Goal: Information Seeking & Learning: Learn about a topic

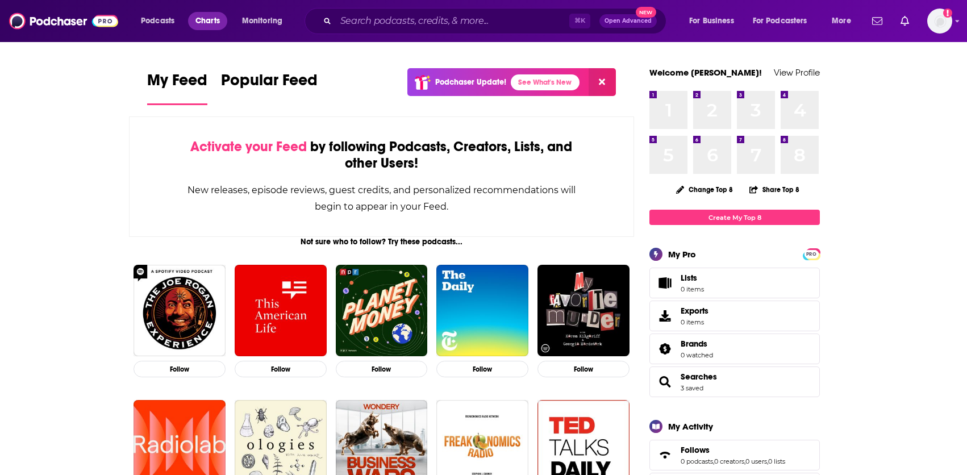
click at [200, 22] on span "Charts" at bounding box center [207, 21] width 24 height 16
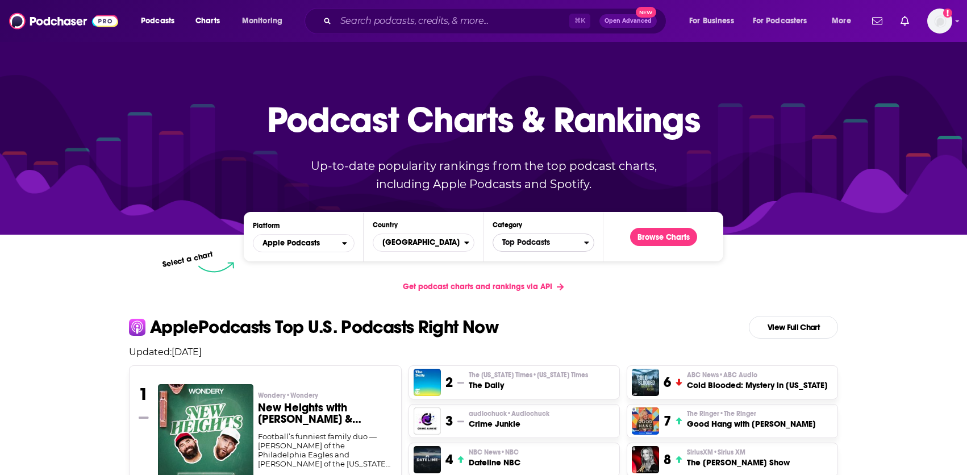
click at [558, 245] on span "Top Podcasts" at bounding box center [538, 242] width 91 height 19
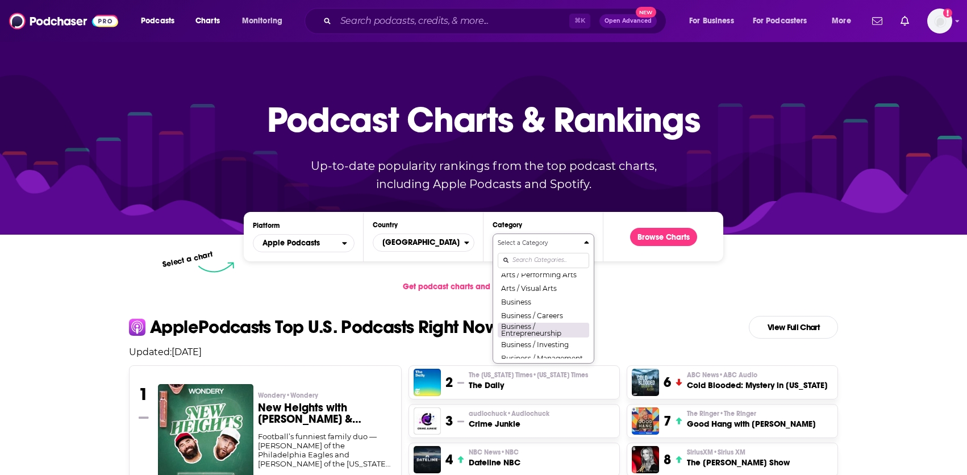
click at [550, 332] on button "Business / Entrepreneurship" at bounding box center [542, 329] width 91 height 15
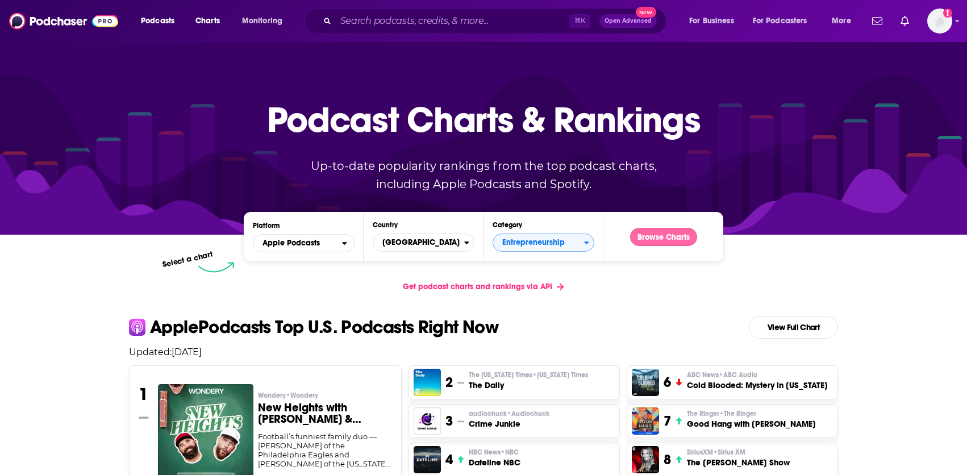
click at [664, 240] on button "Browse Charts" at bounding box center [663, 237] width 67 height 18
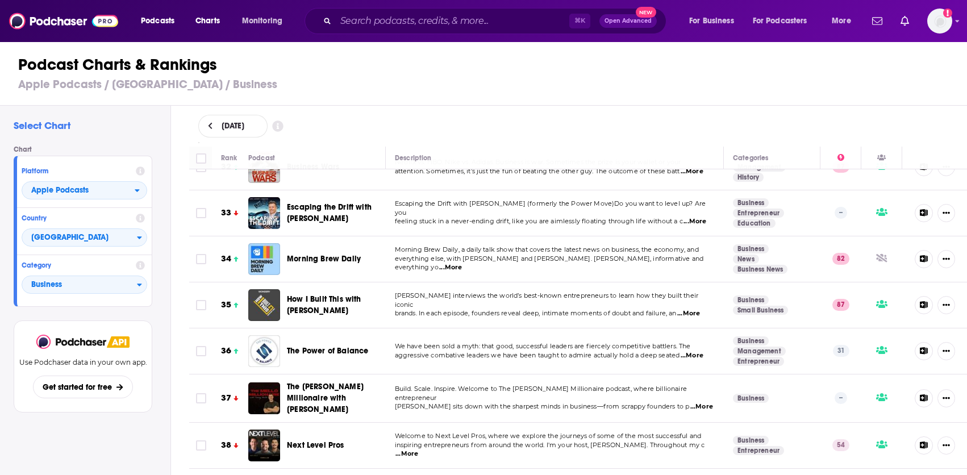
scroll to position [1487, 0]
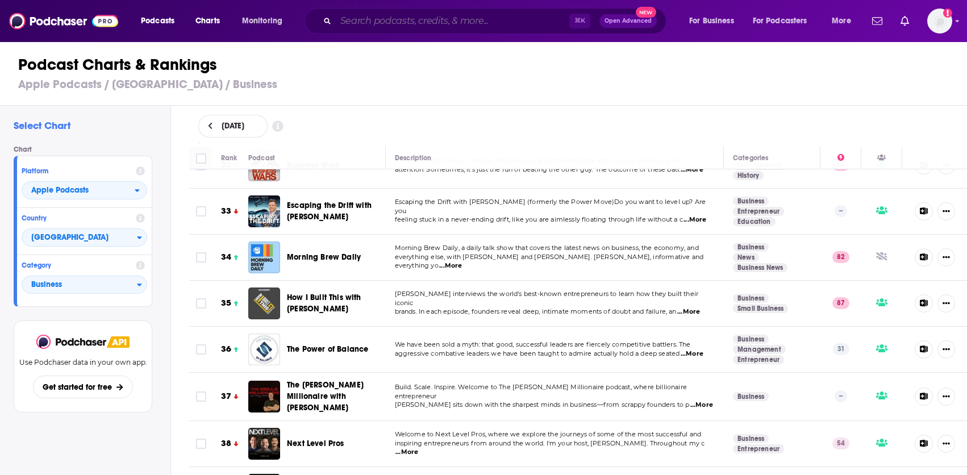
click at [417, 16] on input "Search podcasts, credits, & more..." at bounding box center [452, 21] width 233 height 18
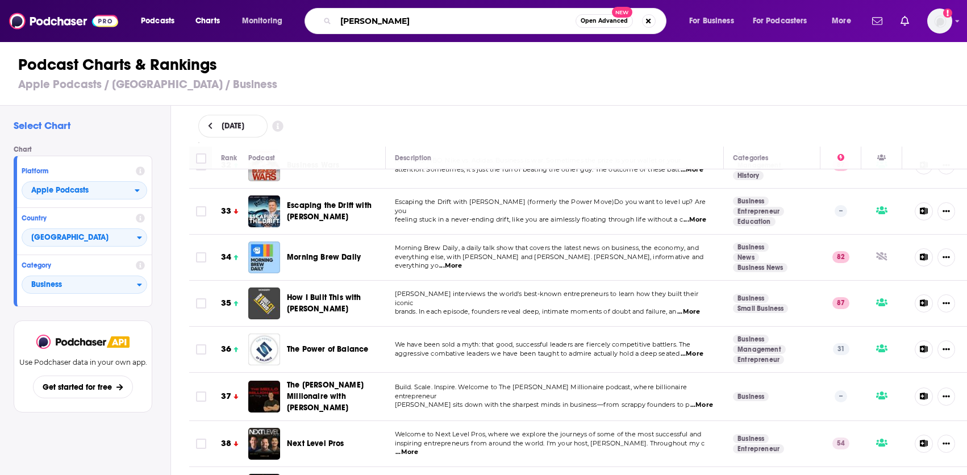
type input "aaron levie"
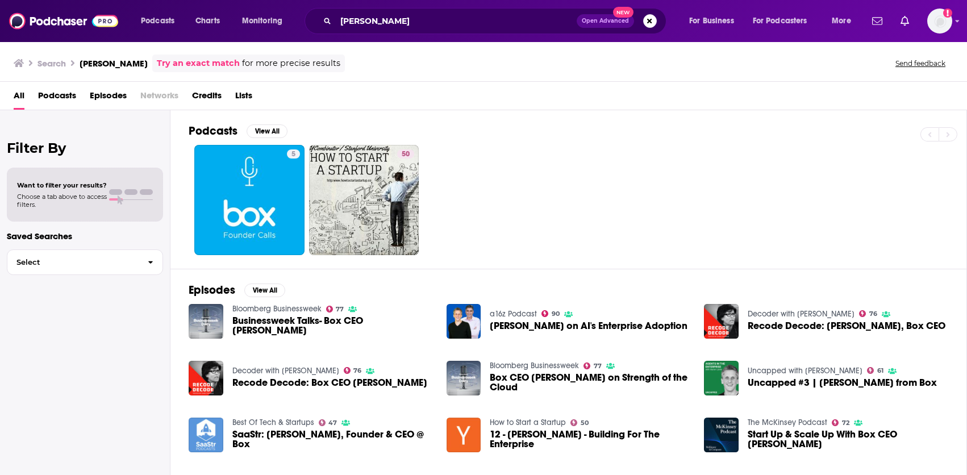
click at [199, 97] on span "Credits" at bounding box center [207, 97] width 30 height 23
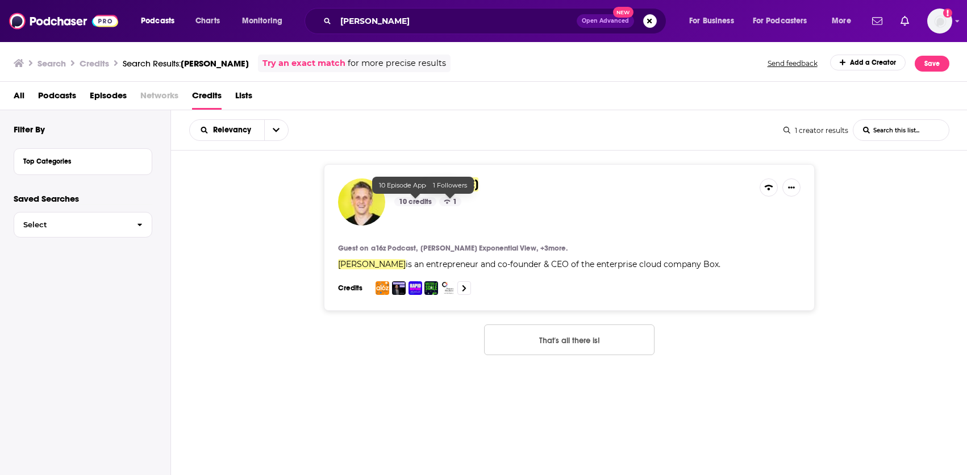
click at [443, 187] on span "Aaron Levie" at bounding box center [436, 184] width 84 height 14
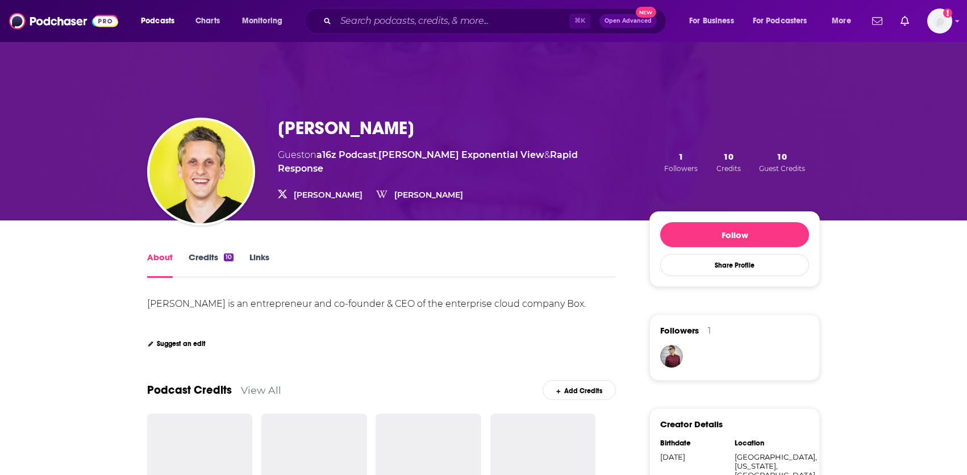
click at [218, 257] on link "Credits 10" at bounding box center [211, 265] width 45 height 26
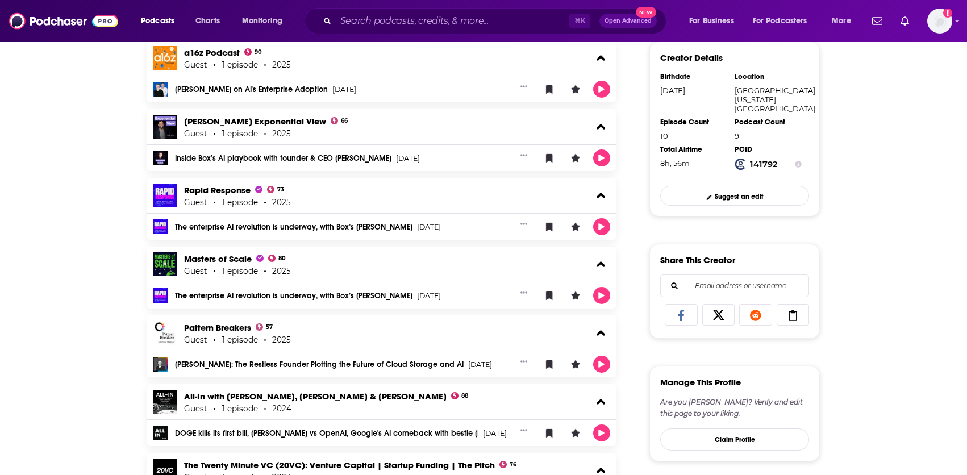
scroll to position [370, 0]
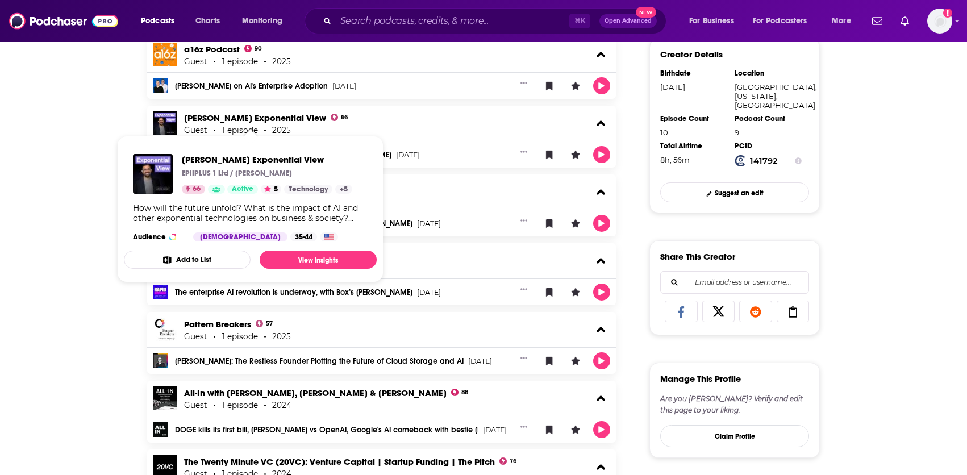
click at [43, 256] on div "About Credits 10 Links Aaron Levie's Podcast Credits & Interviews Add Credits E…" at bounding box center [483, 281] width 967 height 860
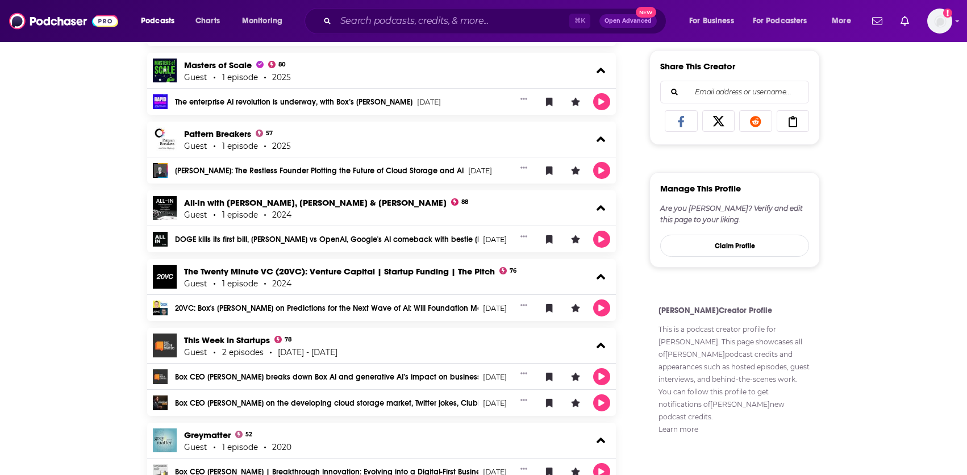
scroll to position [561, 0]
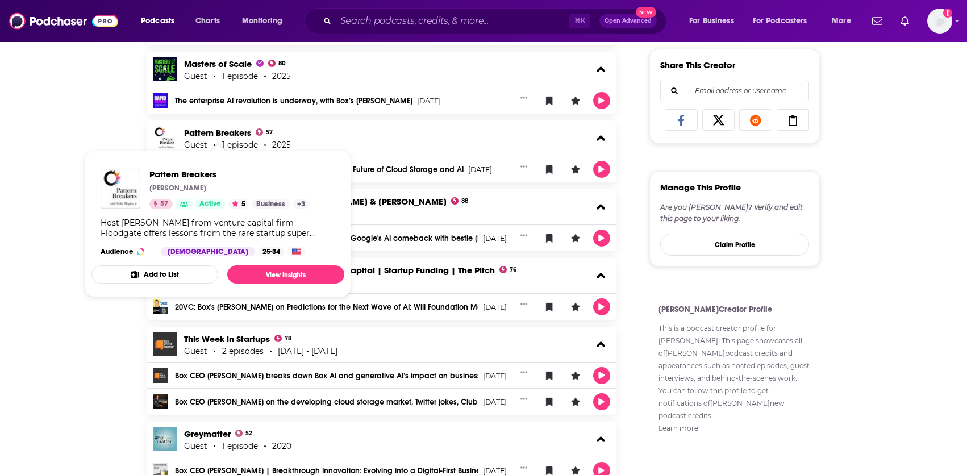
click at [35, 227] on div "About Credits 10 Links Aaron Levie's Podcast Credits & Interviews Add Credits E…" at bounding box center [483, 89] width 967 height 860
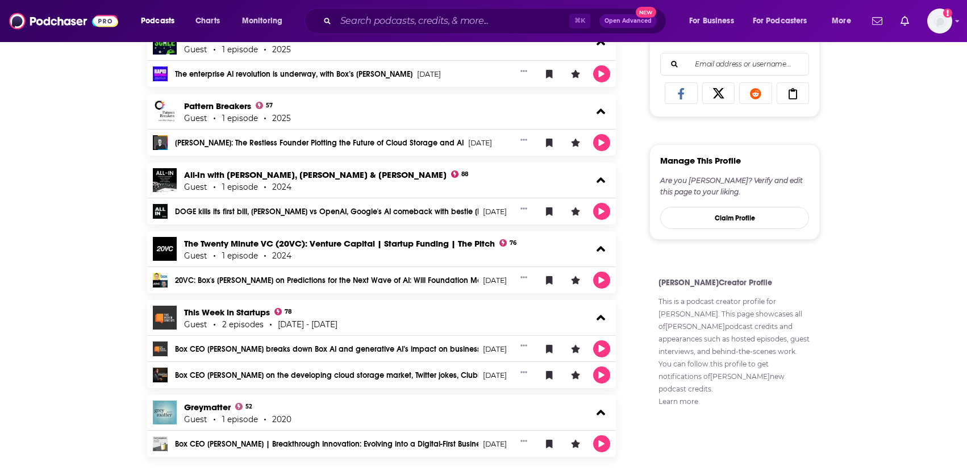
scroll to position [607, 0]
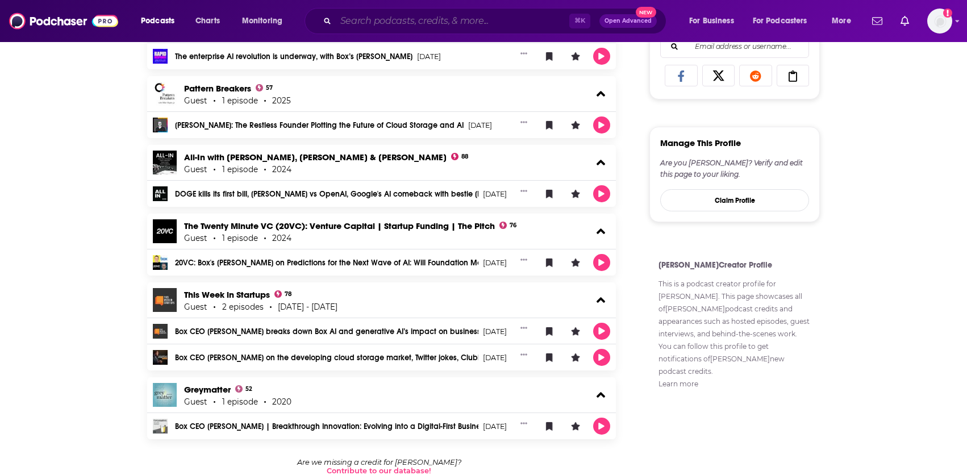
click at [384, 19] on input "Search podcasts, credits, & more..." at bounding box center [452, 21] width 233 height 18
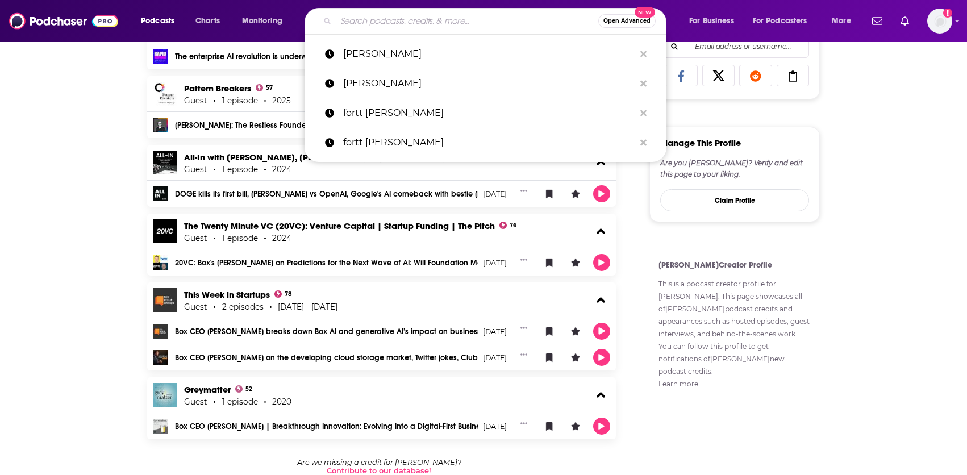
type input "a"
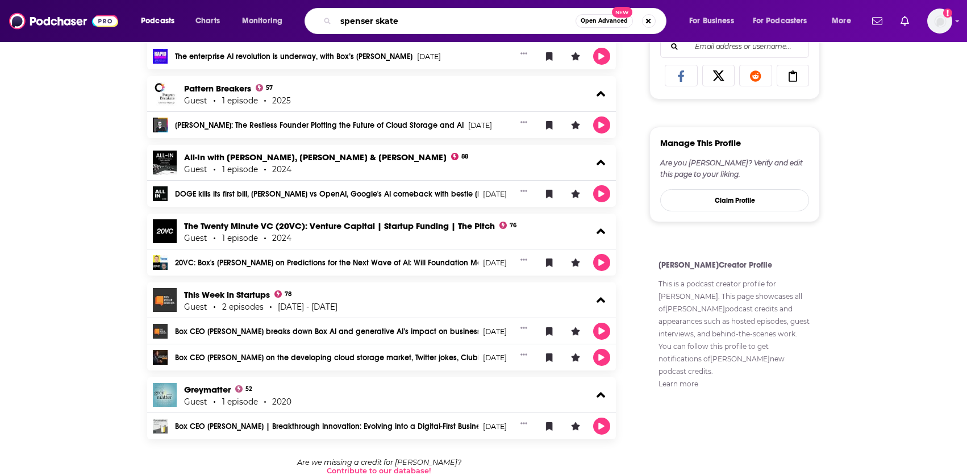
type input "spenser skates"
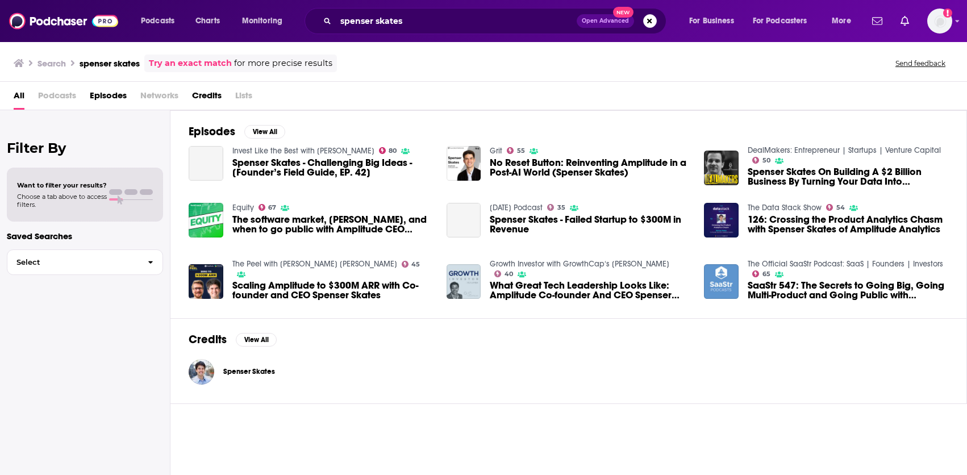
click at [200, 96] on span "Credits" at bounding box center [207, 97] width 30 height 23
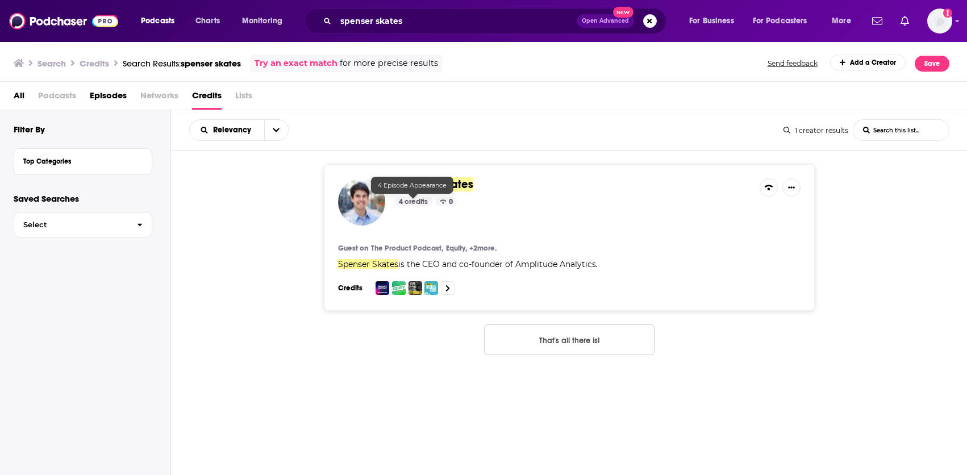
click at [433, 184] on span "Spenser Skates" at bounding box center [433, 184] width 79 height 14
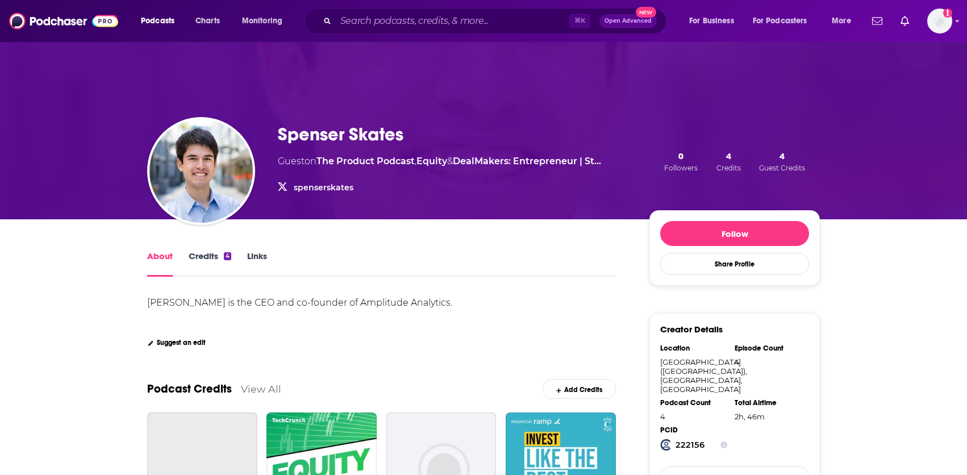
click at [207, 253] on link "Credits 4" at bounding box center [210, 263] width 43 height 26
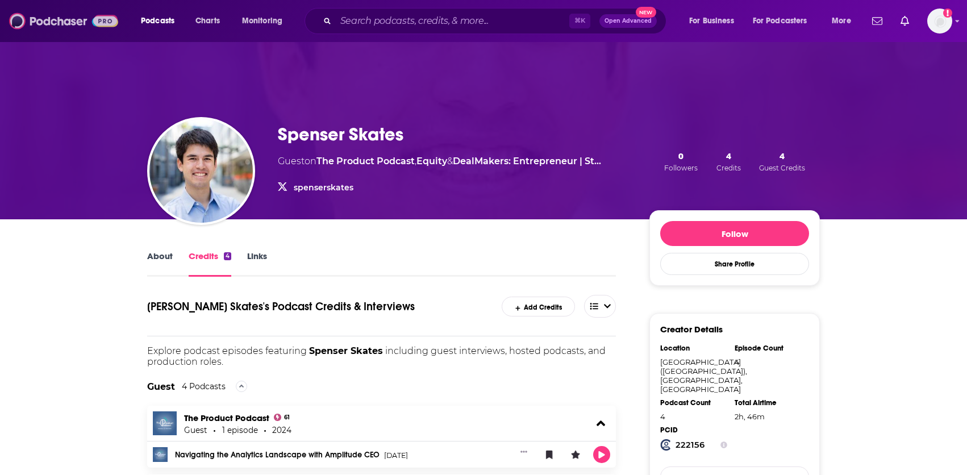
click at [58, 16] on img at bounding box center [63, 21] width 109 height 22
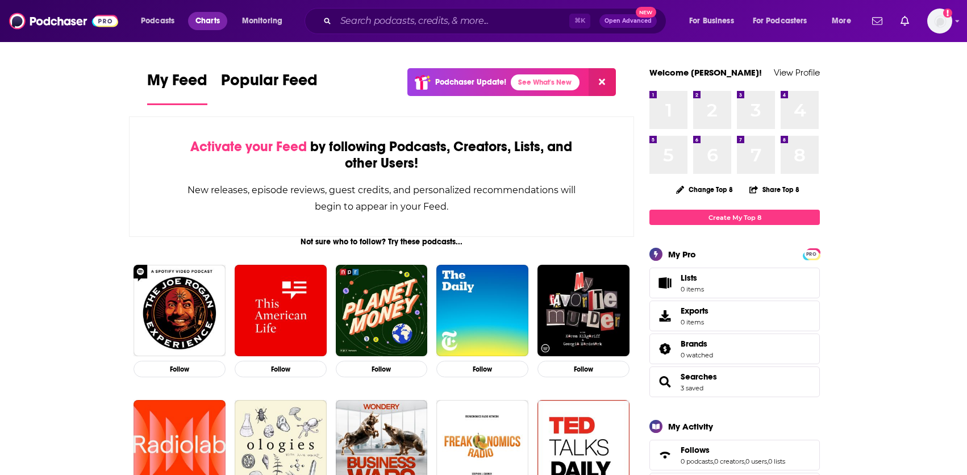
click at [219, 20] on span "Charts" at bounding box center [207, 21] width 24 height 16
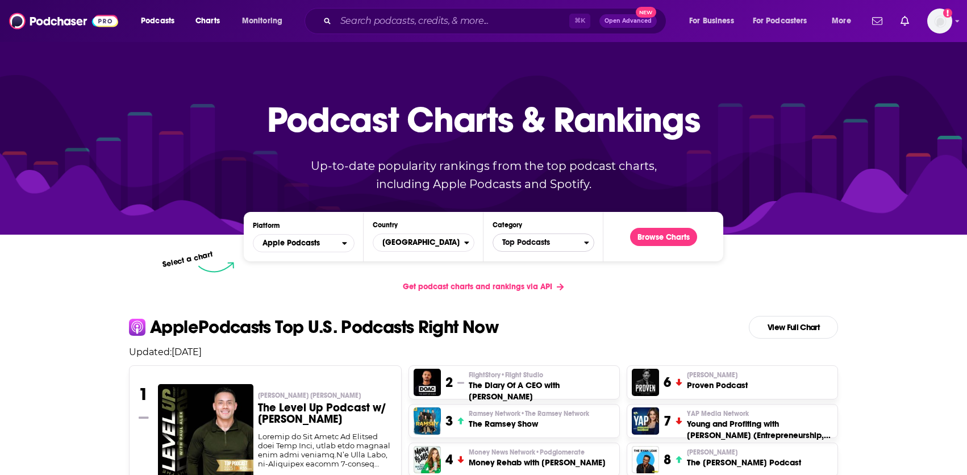
click at [520, 240] on span "Top Podcasts" at bounding box center [538, 242] width 91 height 19
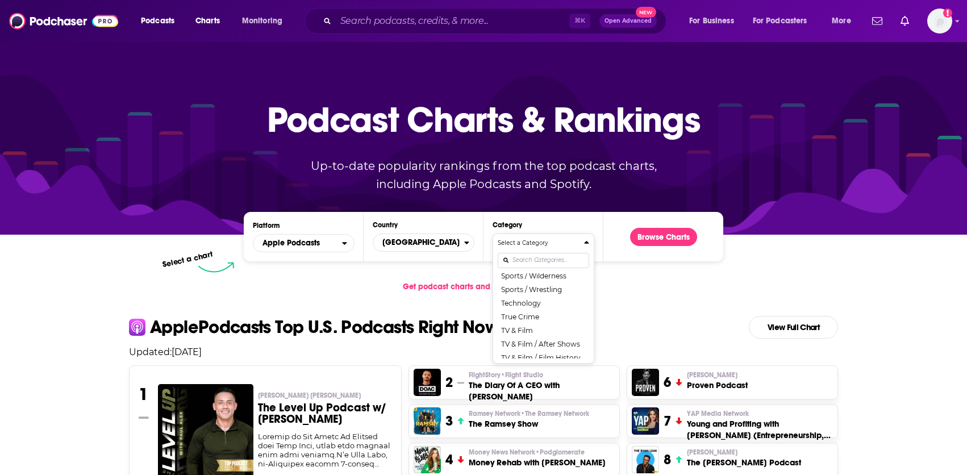
scroll to position [1433, 0]
click at [531, 302] on button "Technology" at bounding box center [542, 303] width 91 height 14
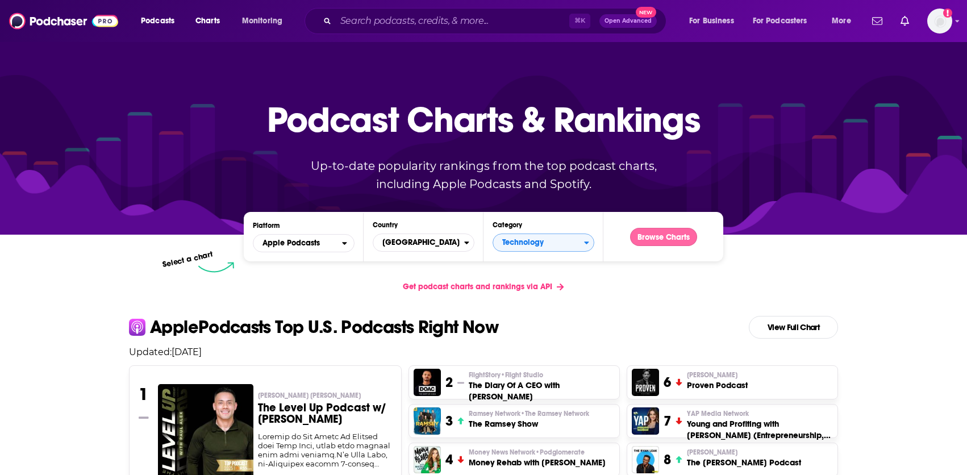
click at [655, 232] on button "Browse Charts" at bounding box center [663, 237] width 67 height 18
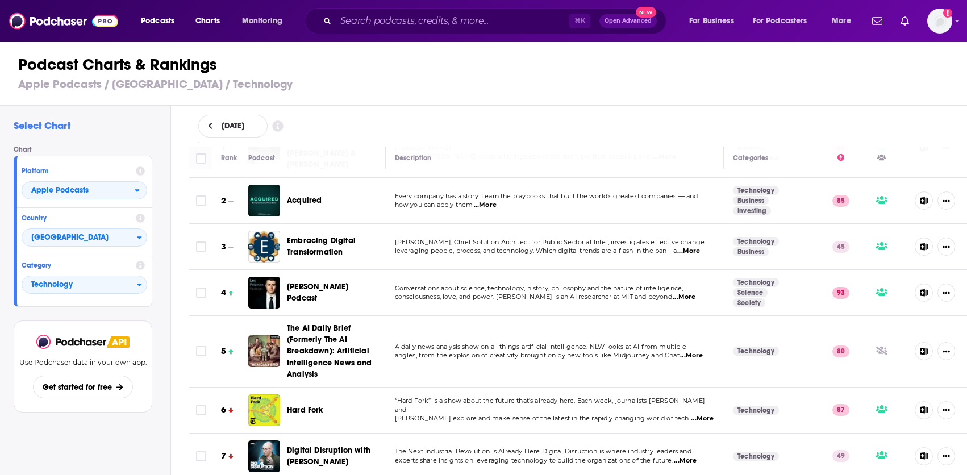
scroll to position [53, 0]
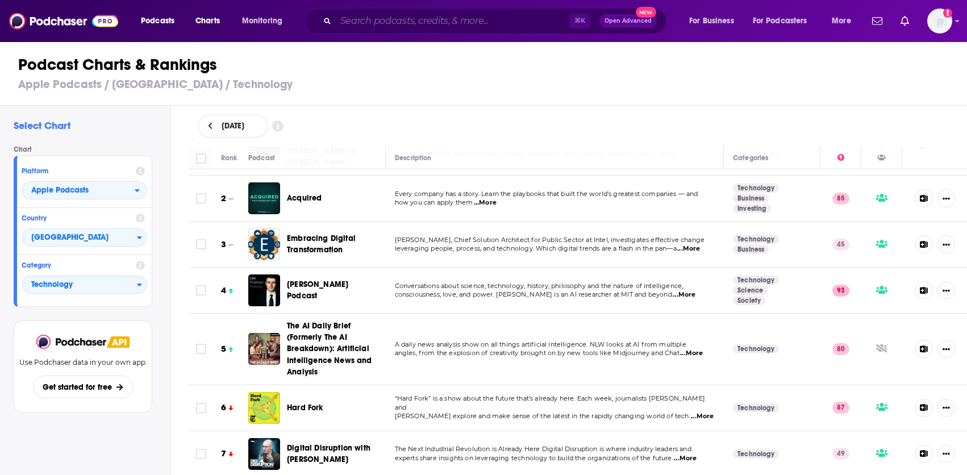
click at [408, 20] on input "Search podcasts, credits, & more..." at bounding box center [452, 21] width 233 height 18
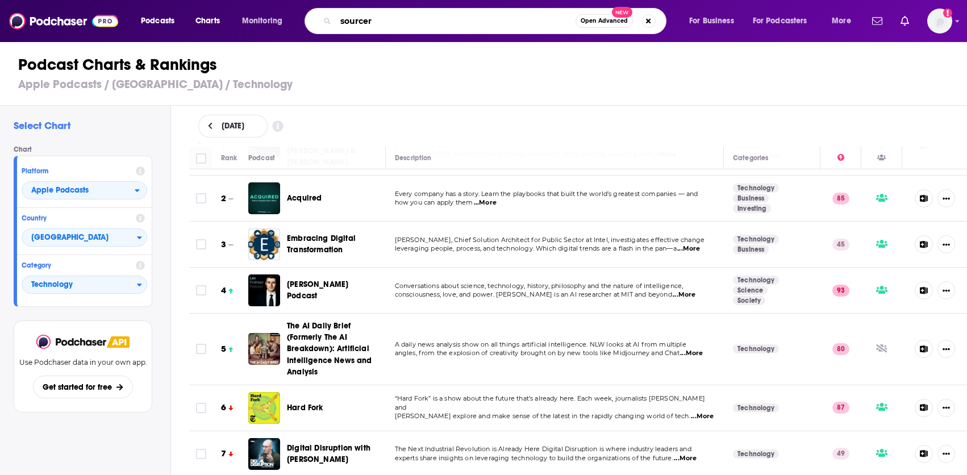
type input "sourcery"
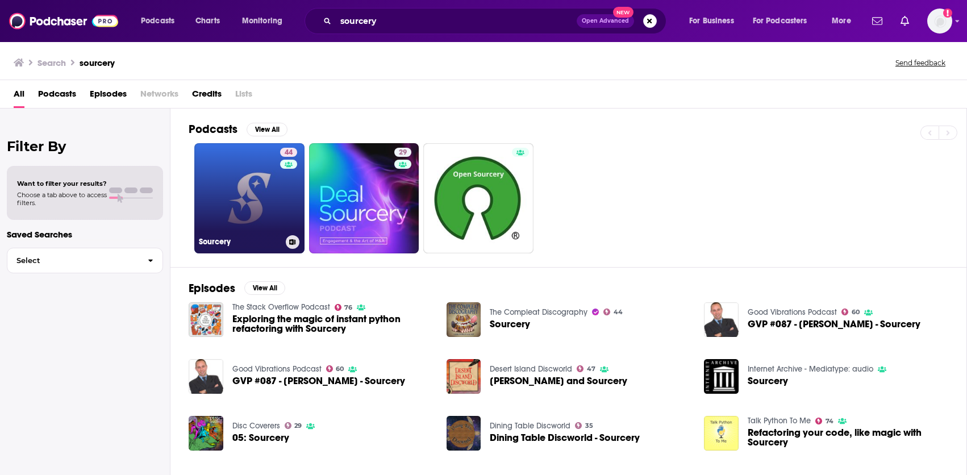
click at [267, 185] on link "44 Sourcery" at bounding box center [249, 198] width 110 height 110
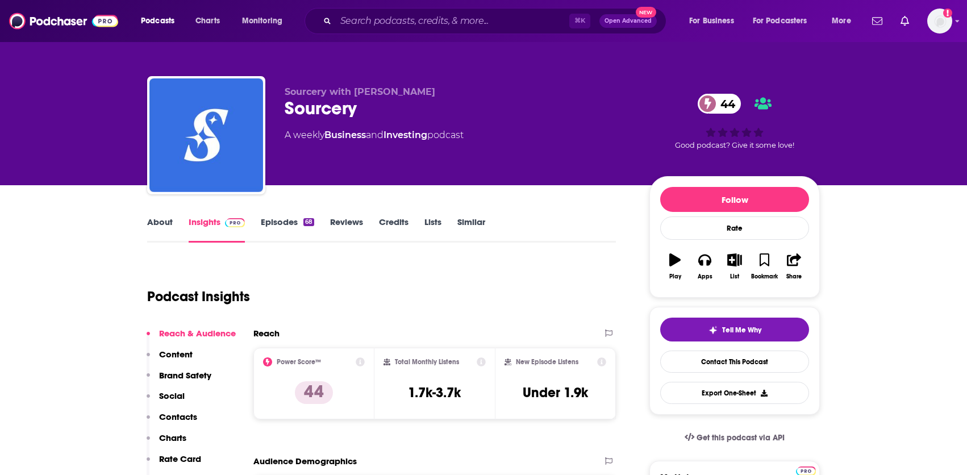
click at [162, 220] on link "About" at bounding box center [160, 229] width 26 height 26
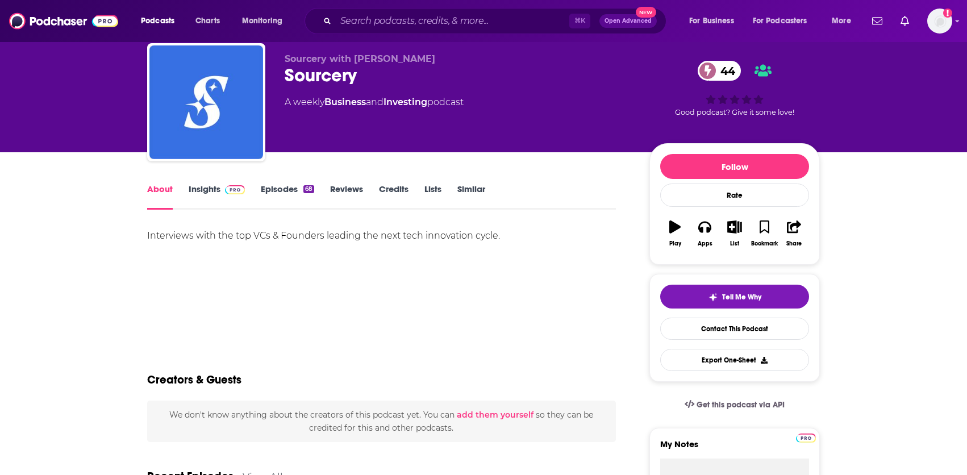
scroll to position [32, 0]
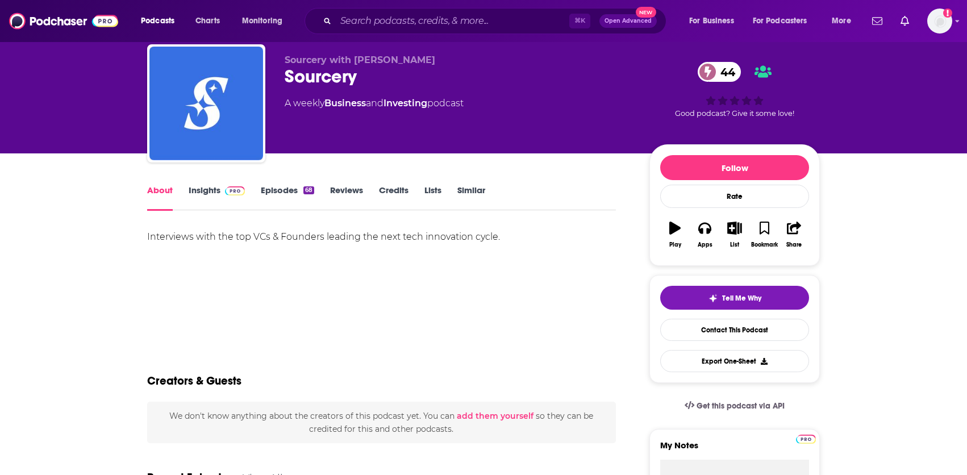
click at [204, 185] on link "Insights" at bounding box center [217, 198] width 56 height 26
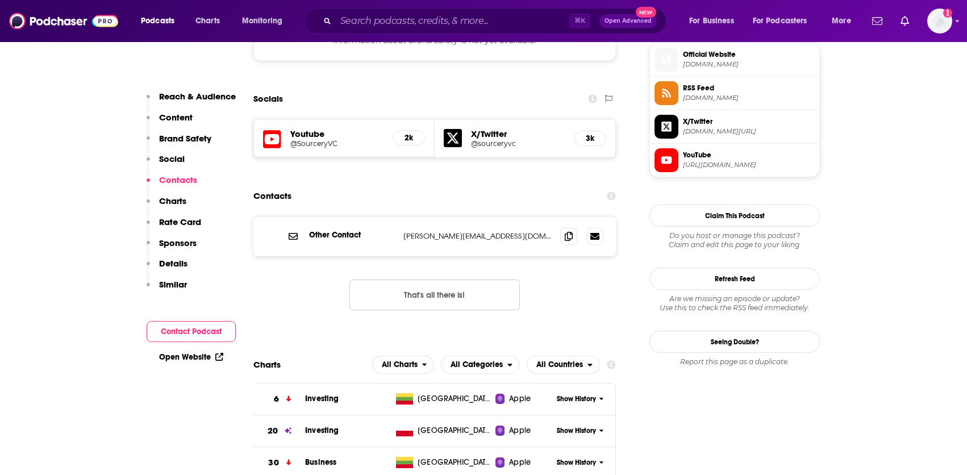
scroll to position [804, 0]
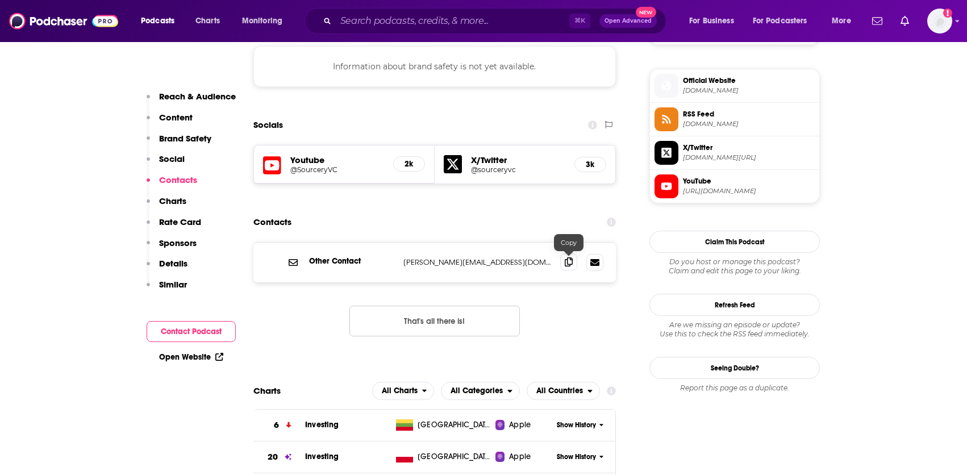
click at [571, 266] on icon at bounding box center [569, 261] width 8 height 9
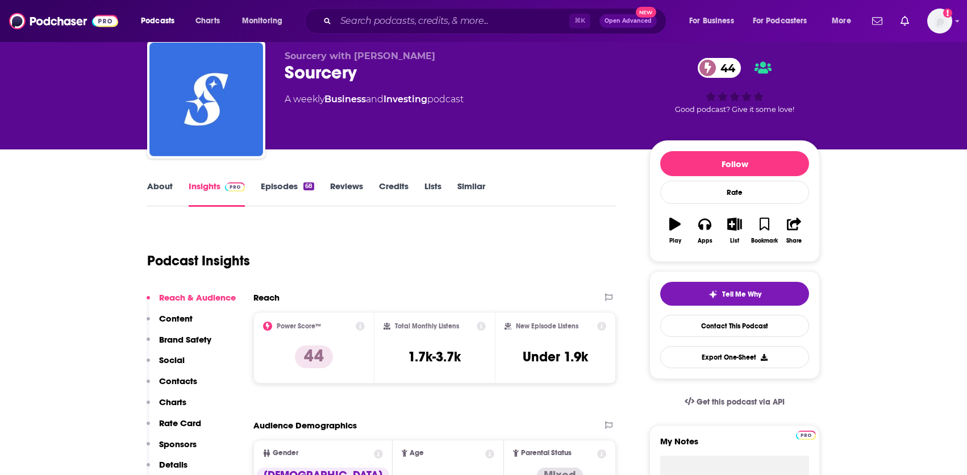
scroll to position [34, 0]
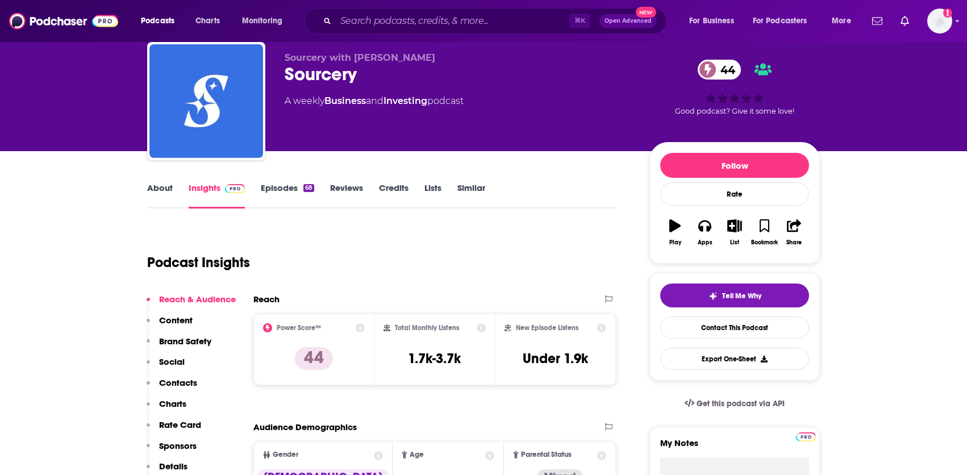
click at [294, 187] on link "Episodes 68" at bounding box center [287, 195] width 53 height 26
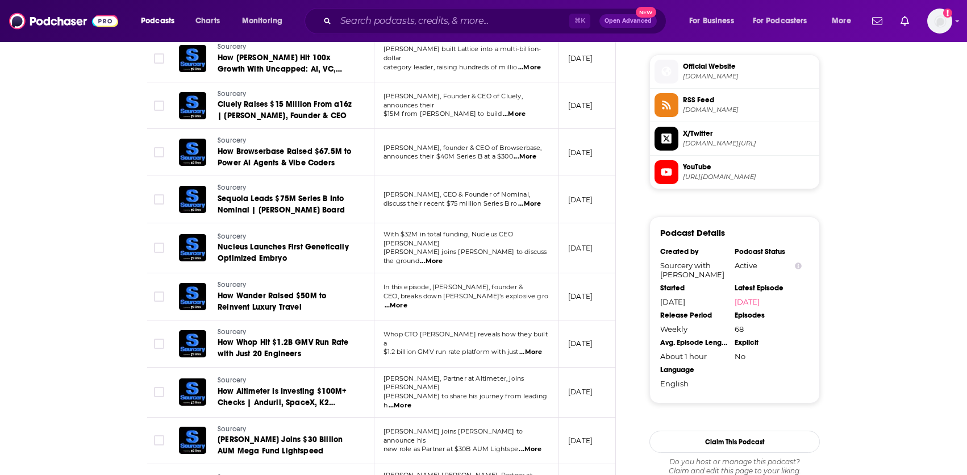
scroll to position [820, 0]
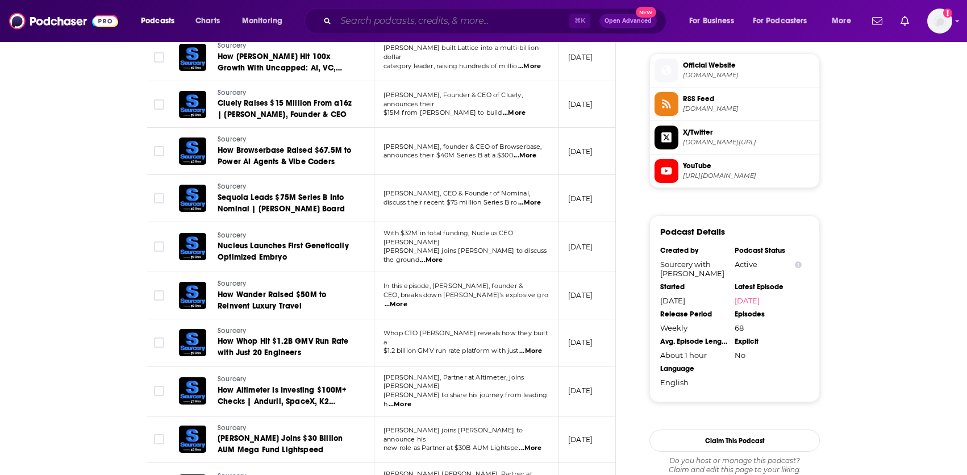
click at [385, 19] on input "Search podcasts, credits, & more..." at bounding box center [452, 21] width 233 height 18
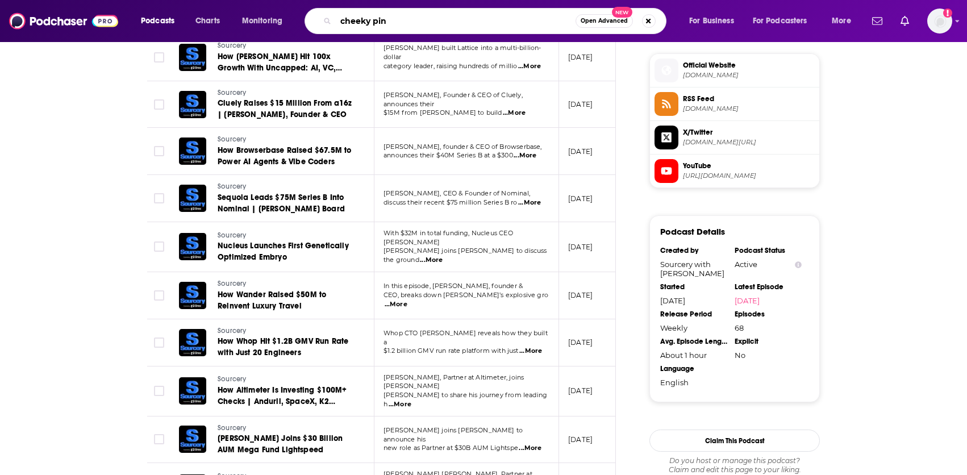
type input "cheeky pint"
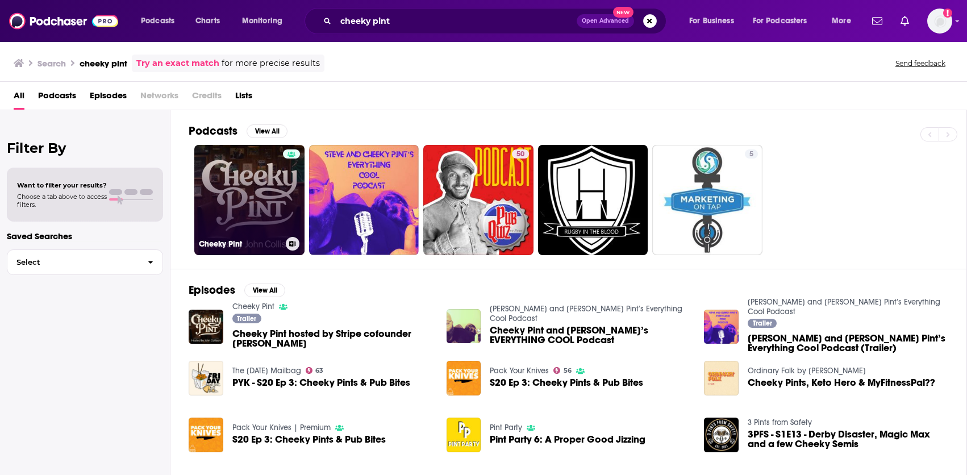
click at [269, 197] on link "Cheeky Pint" at bounding box center [249, 200] width 110 height 110
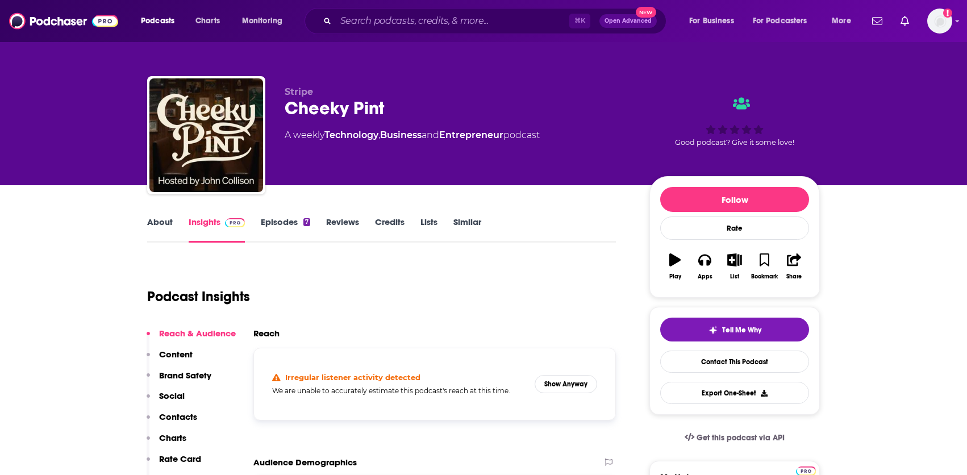
scroll to position [5, 0]
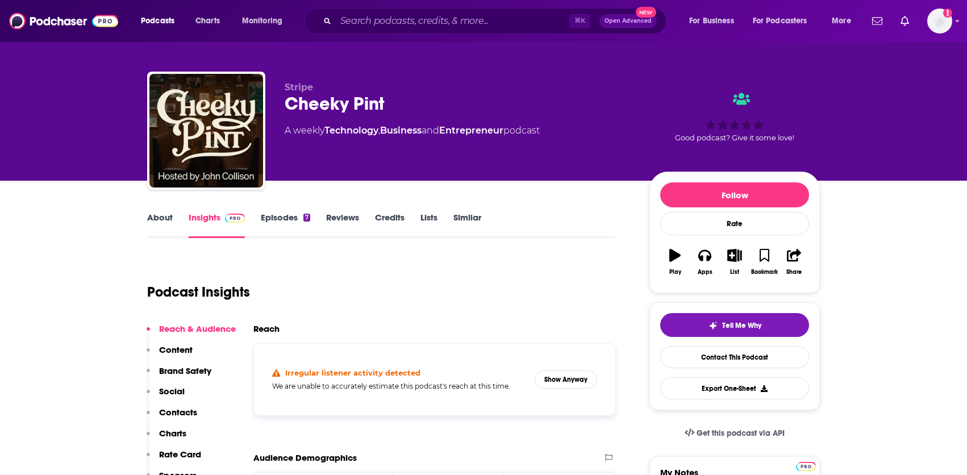
click at [171, 215] on link "About" at bounding box center [160, 225] width 26 height 26
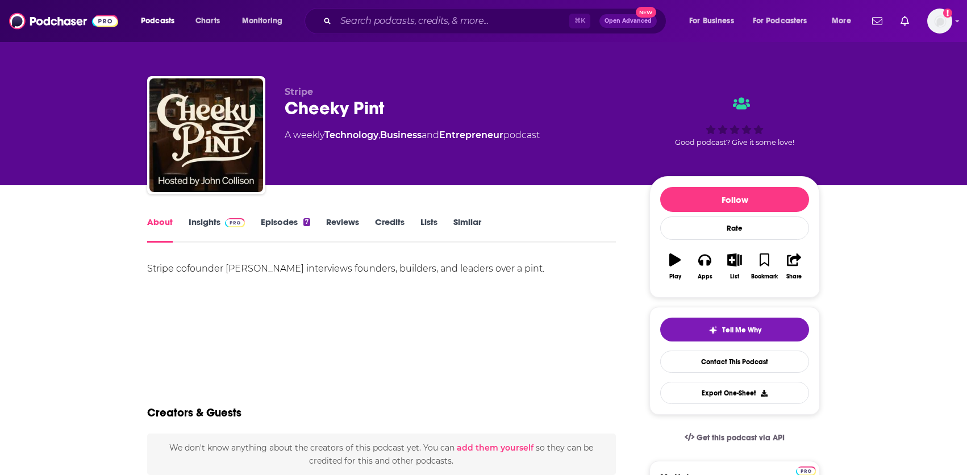
click at [206, 228] on link "Insights" at bounding box center [217, 229] width 56 height 26
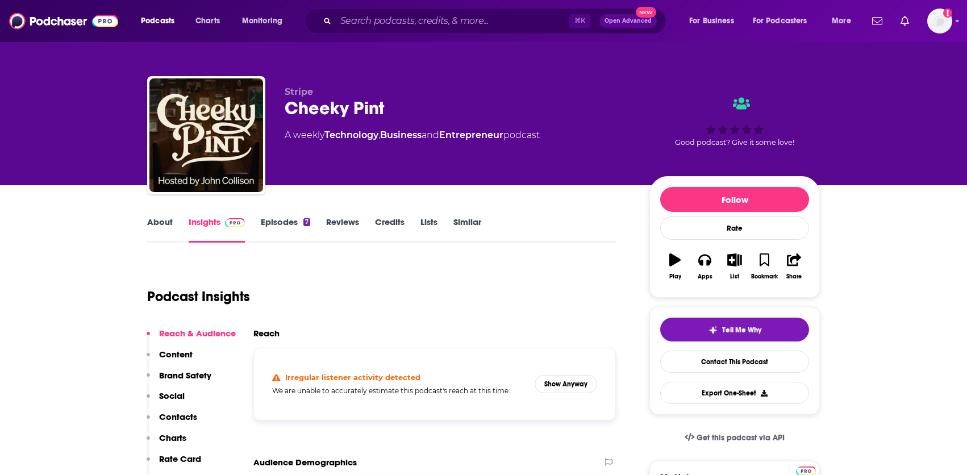
click at [159, 224] on link "About" at bounding box center [160, 229] width 26 height 26
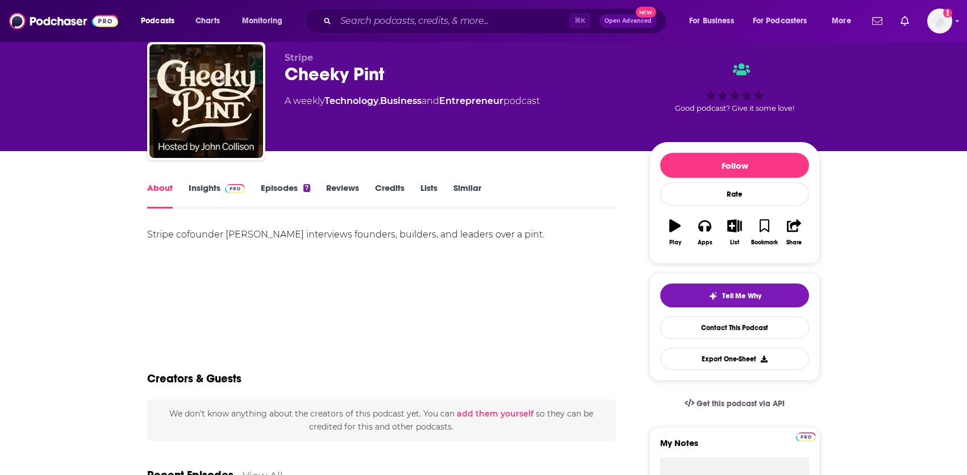
scroll to position [28, 0]
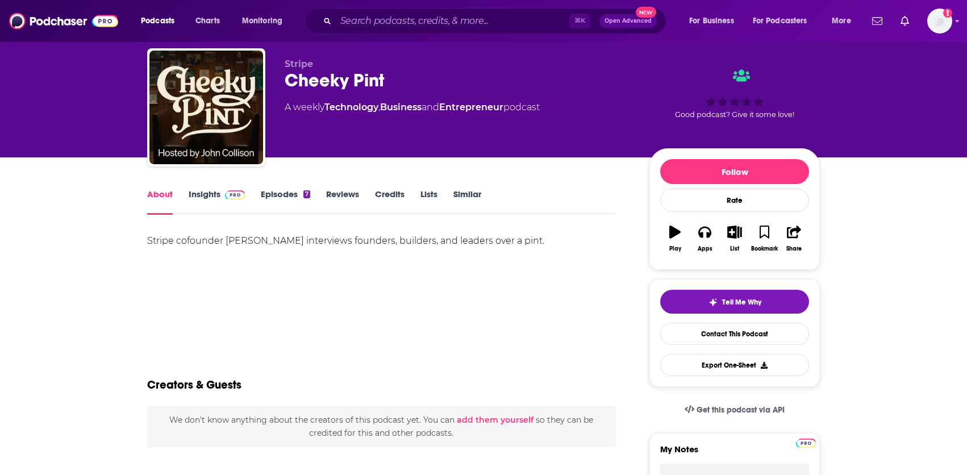
click at [199, 191] on link "Insights" at bounding box center [217, 202] width 56 height 26
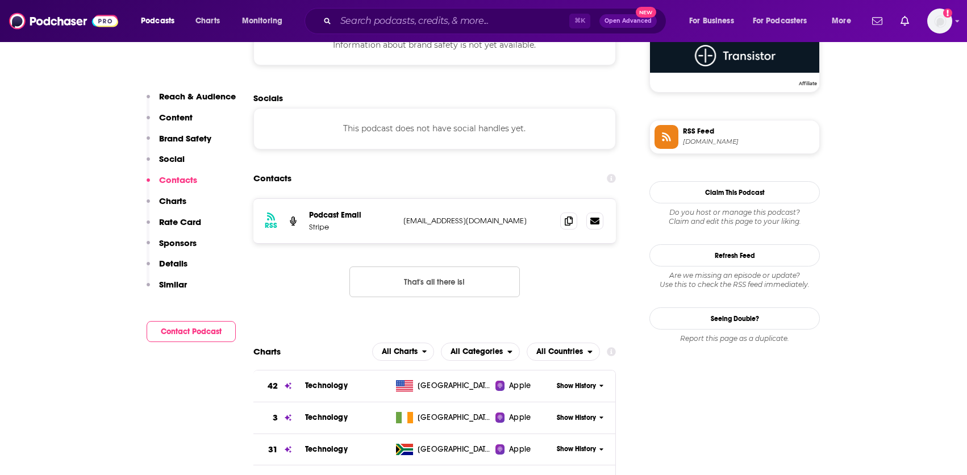
scroll to position [872, 0]
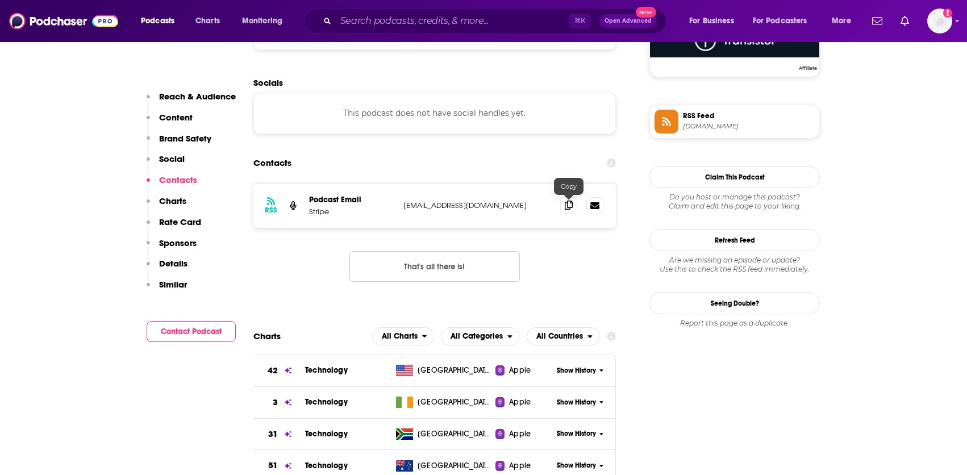
click at [573, 207] on span at bounding box center [568, 205] width 17 height 17
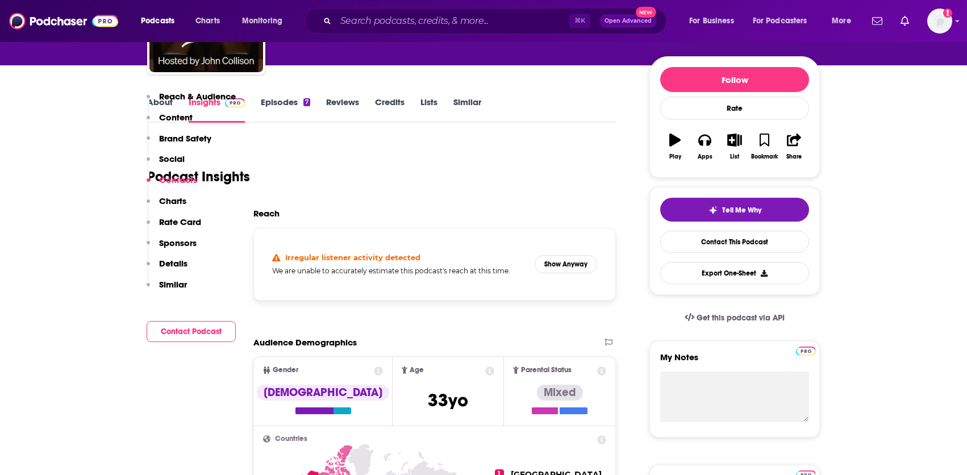
scroll to position [0, 0]
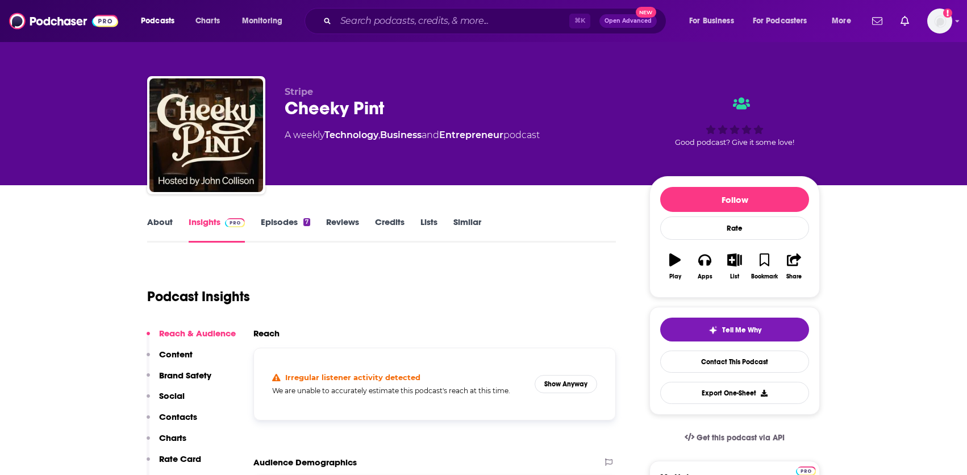
click at [161, 224] on link "About" at bounding box center [160, 229] width 26 height 26
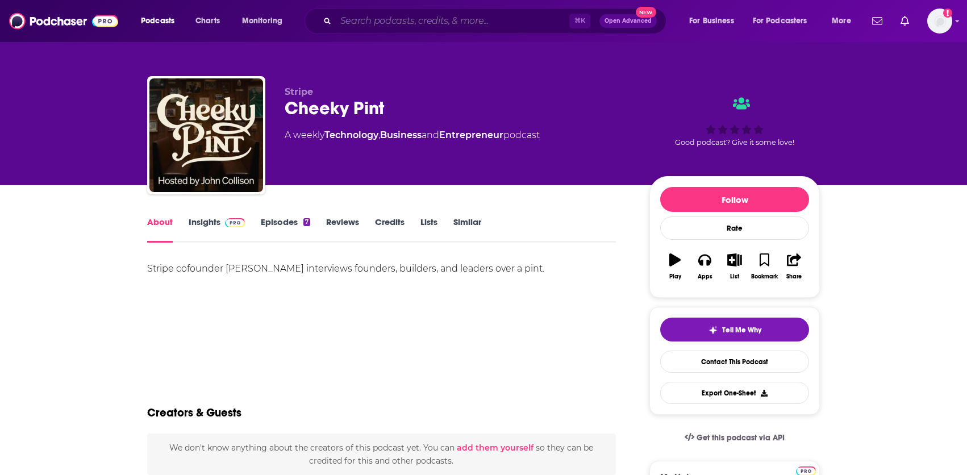
click at [397, 15] on input "Search podcasts, credits, & more..." at bounding box center [452, 21] width 233 height 18
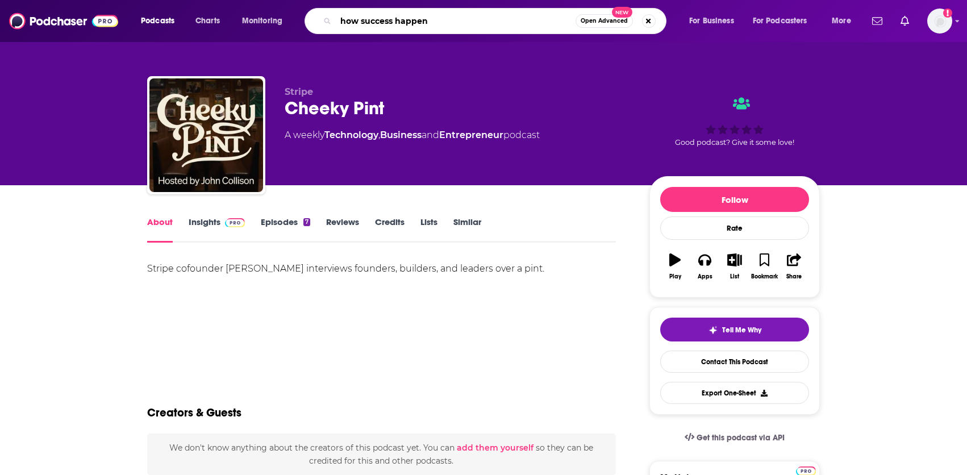
type input "how success happens"
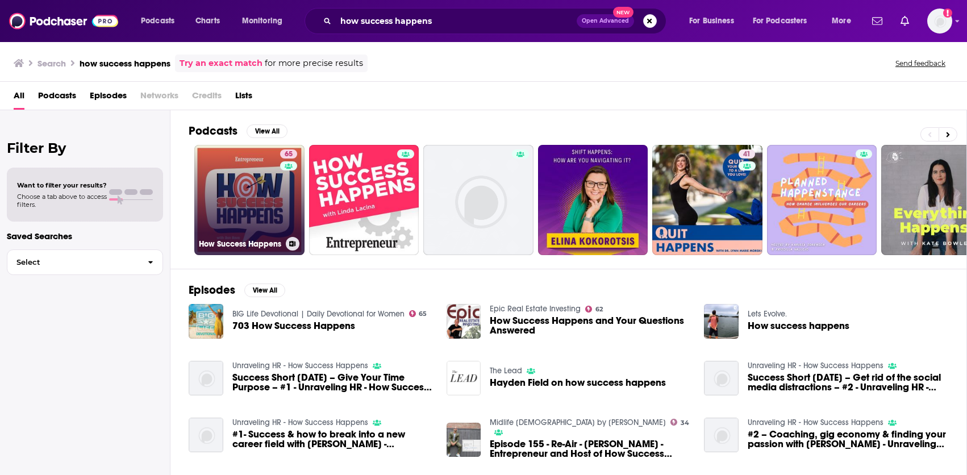
click at [258, 204] on link "65 How Success Happens" at bounding box center [249, 200] width 110 height 110
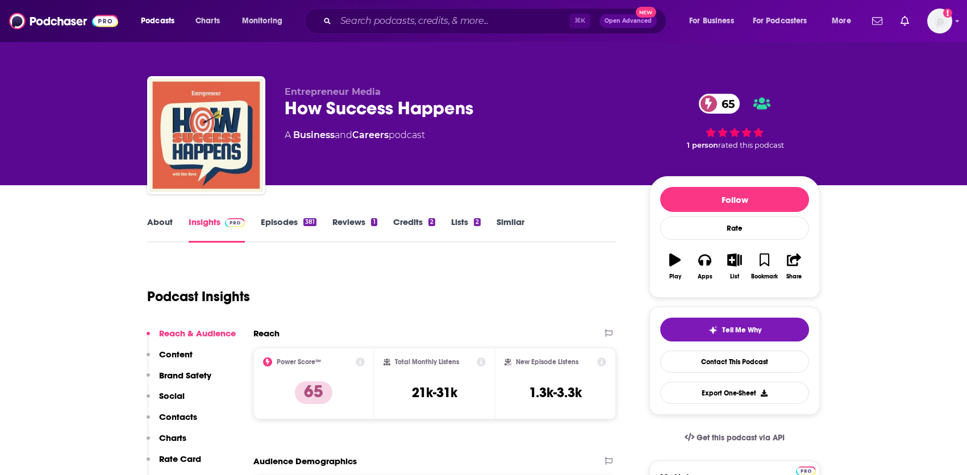
click at [423, 220] on link "Credits 2" at bounding box center [414, 229] width 42 height 26
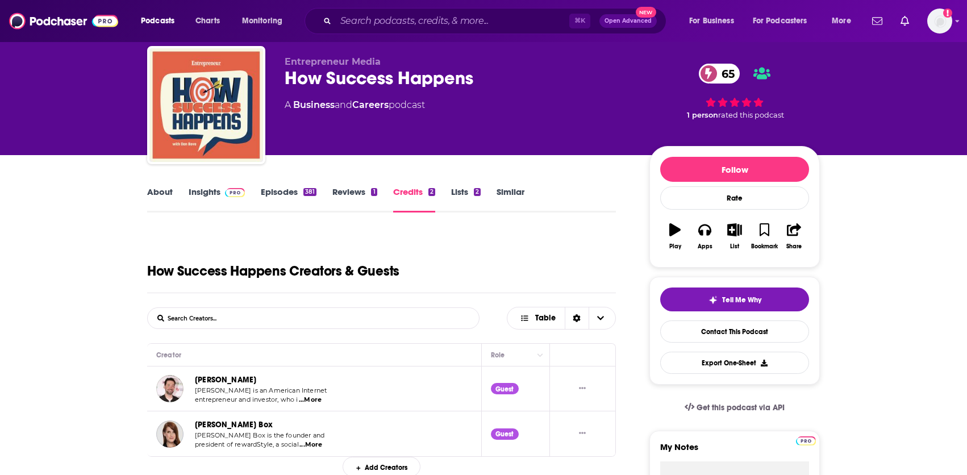
scroll to position [37, 0]
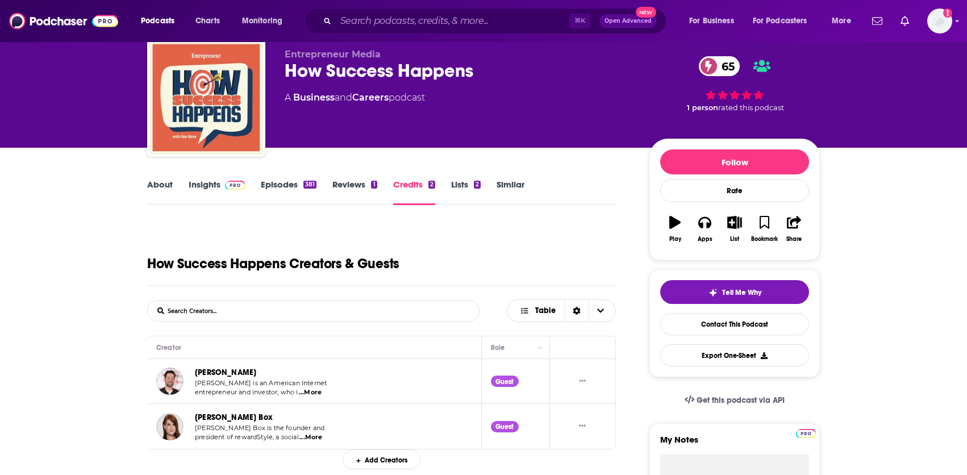
click at [157, 189] on link "About" at bounding box center [160, 192] width 26 height 26
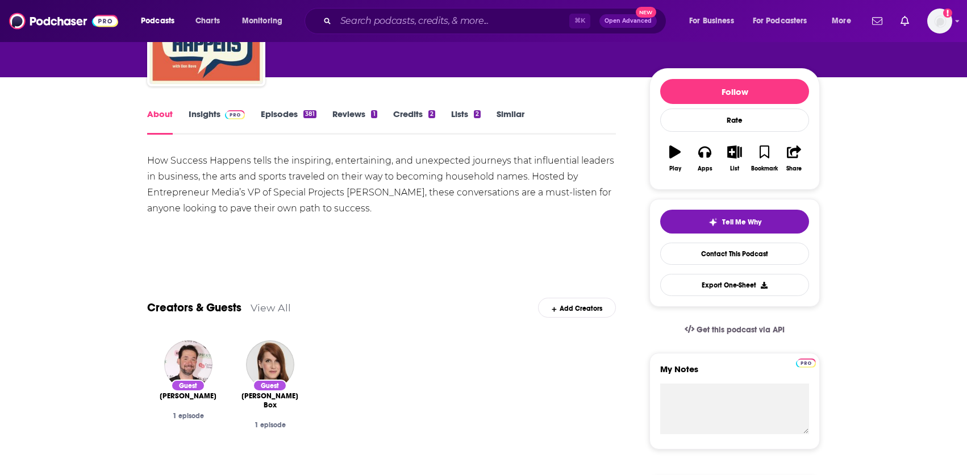
scroll to position [107, 0]
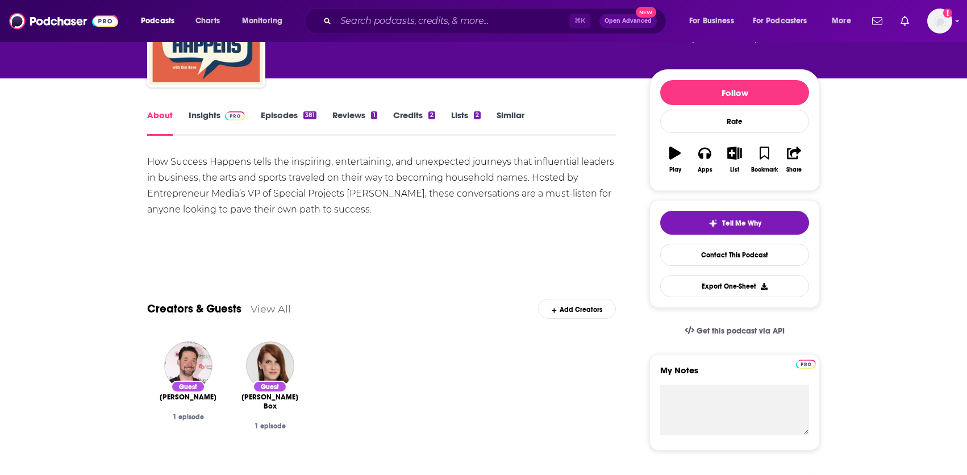
click at [206, 115] on link "Insights" at bounding box center [217, 123] width 56 height 26
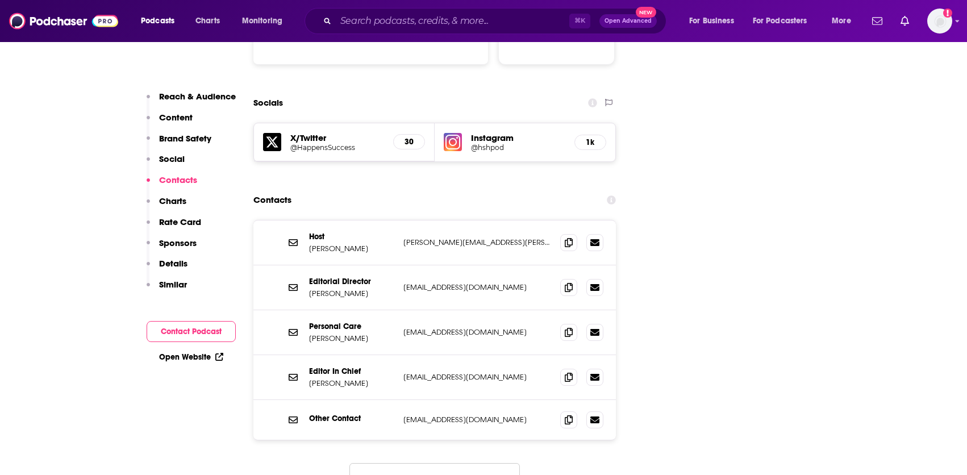
scroll to position [1281, 0]
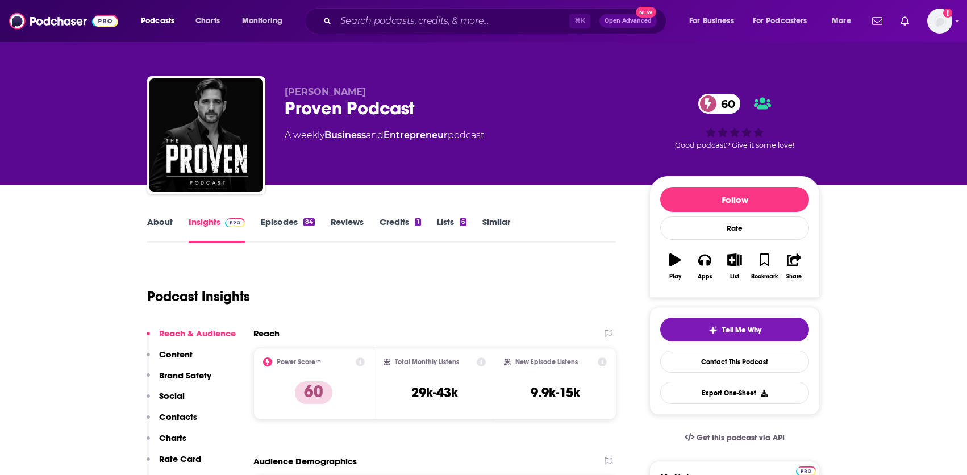
scroll to position [15, 0]
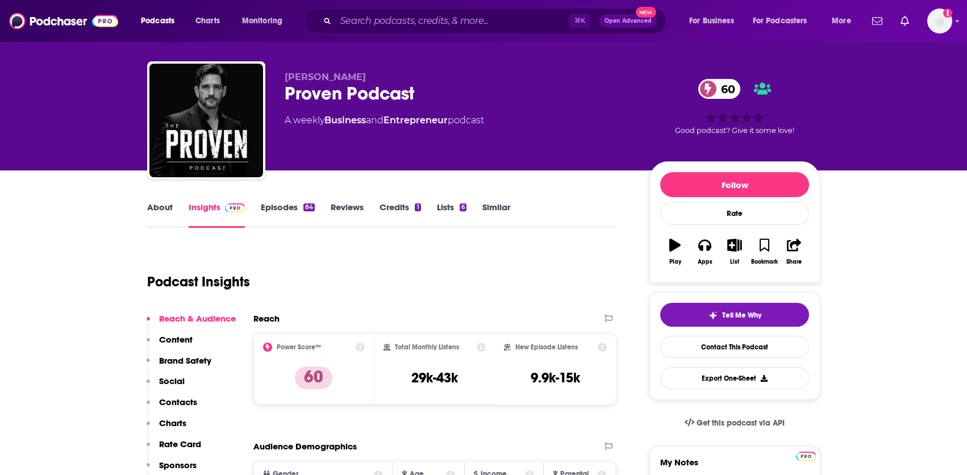
click at [165, 215] on link "About" at bounding box center [160, 215] width 26 height 26
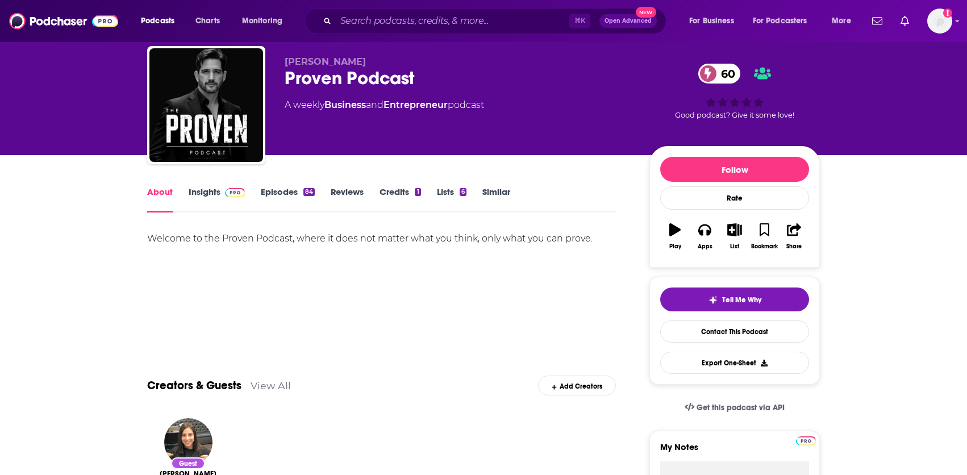
scroll to position [32, 0]
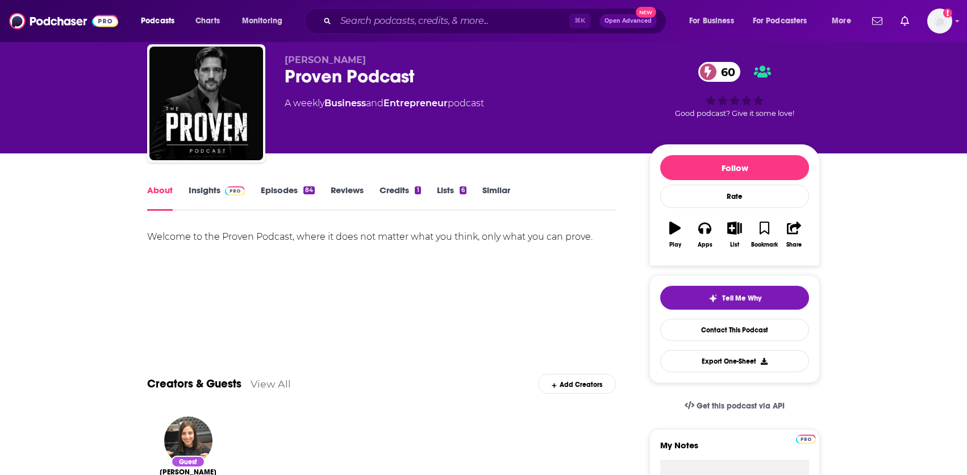
click at [403, 188] on link "Credits 1" at bounding box center [399, 198] width 41 height 26
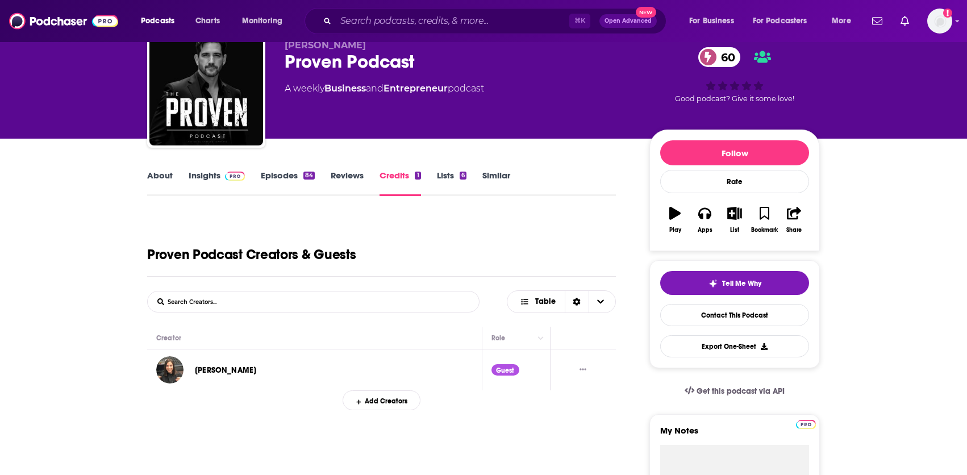
scroll to position [61, 0]
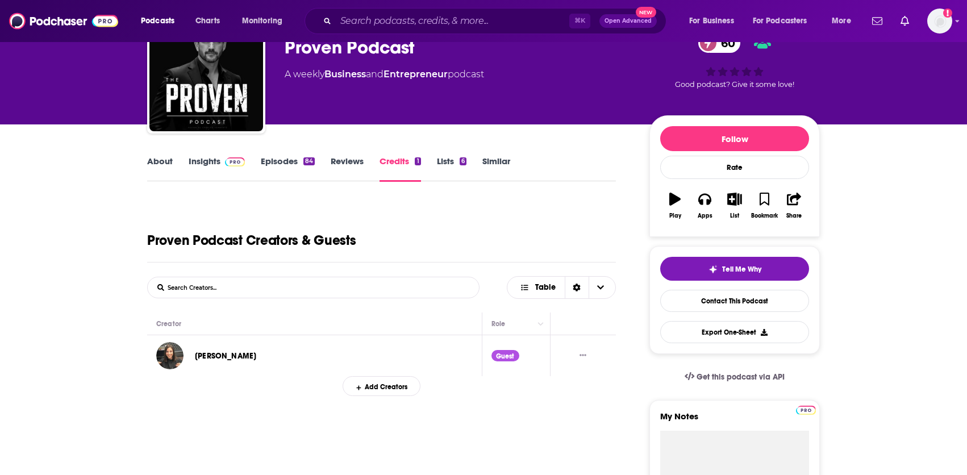
click at [276, 169] on link "Episodes 84" at bounding box center [288, 169] width 54 height 26
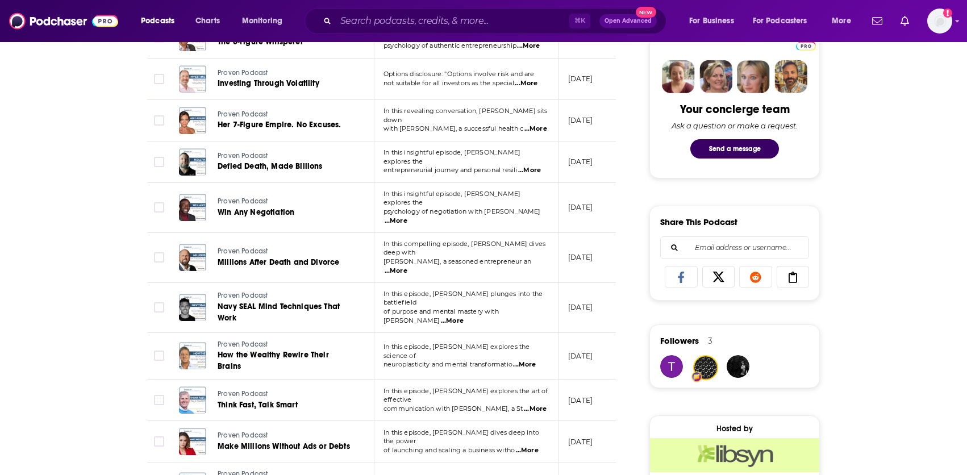
scroll to position [549, 0]
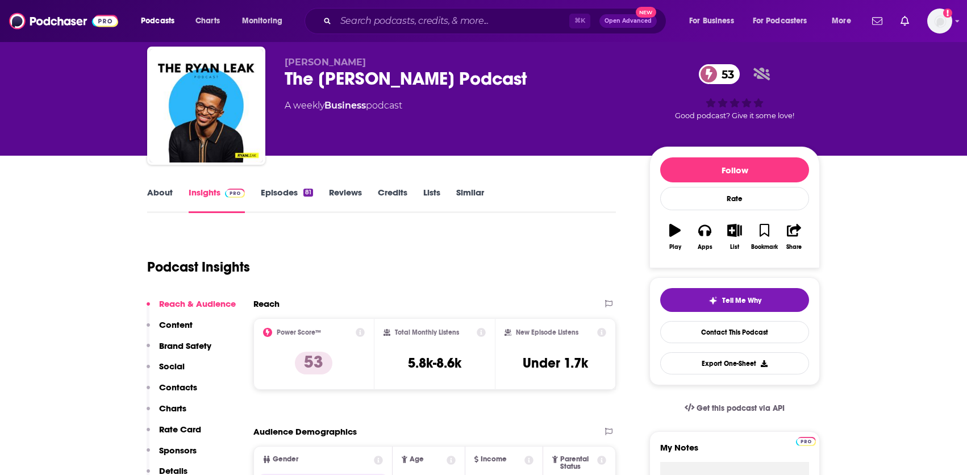
scroll to position [21, 0]
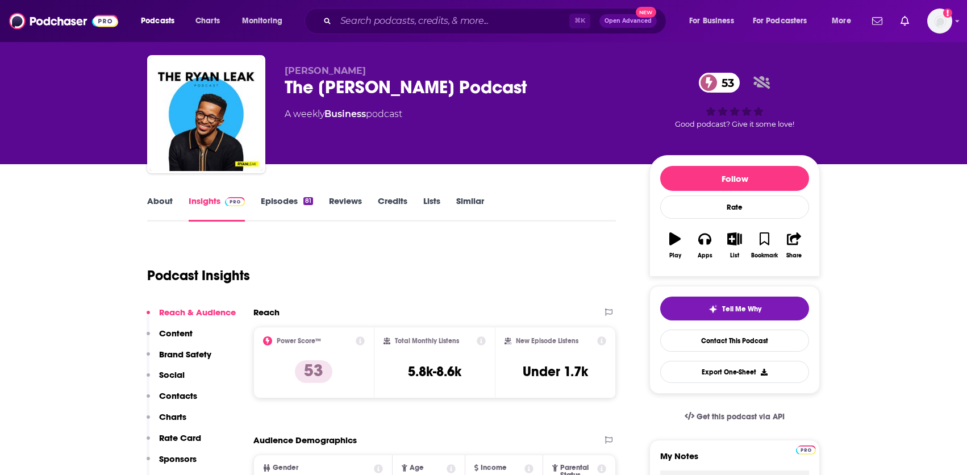
click at [273, 212] on link "Episodes 81" at bounding box center [287, 208] width 52 height 26
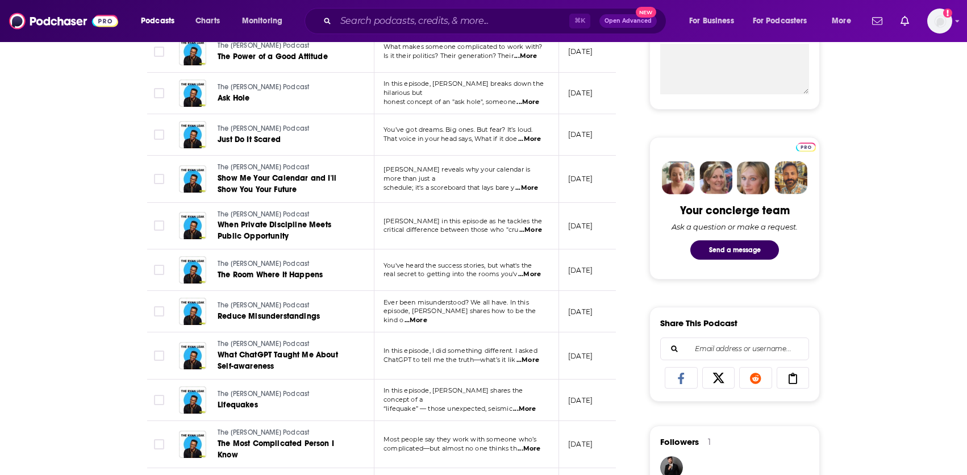
scroll to position [513, 0]
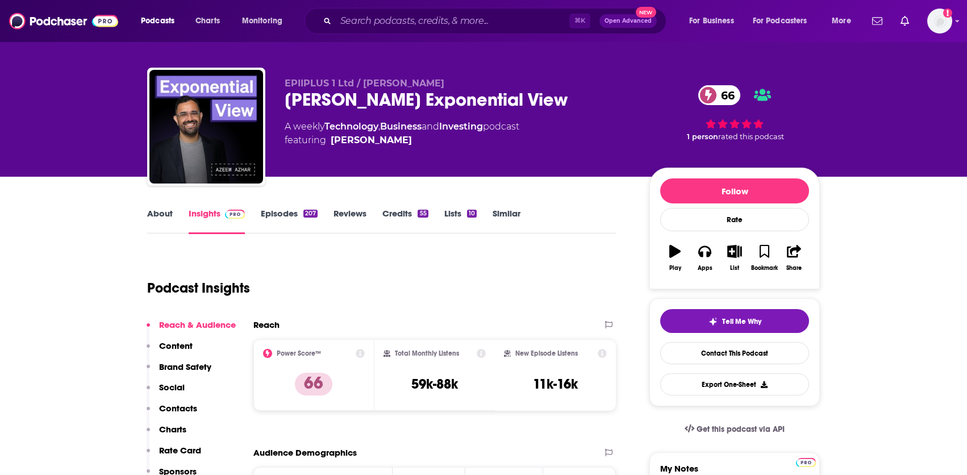
scroll to position [11, 0]
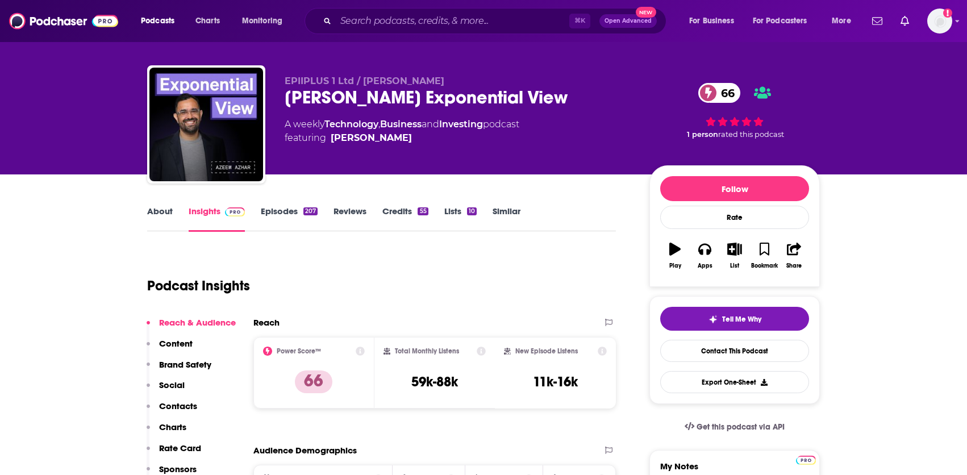
click at [293, 209] on link "Episodes 207" at bounding box center [289, 219] width 57 height 26
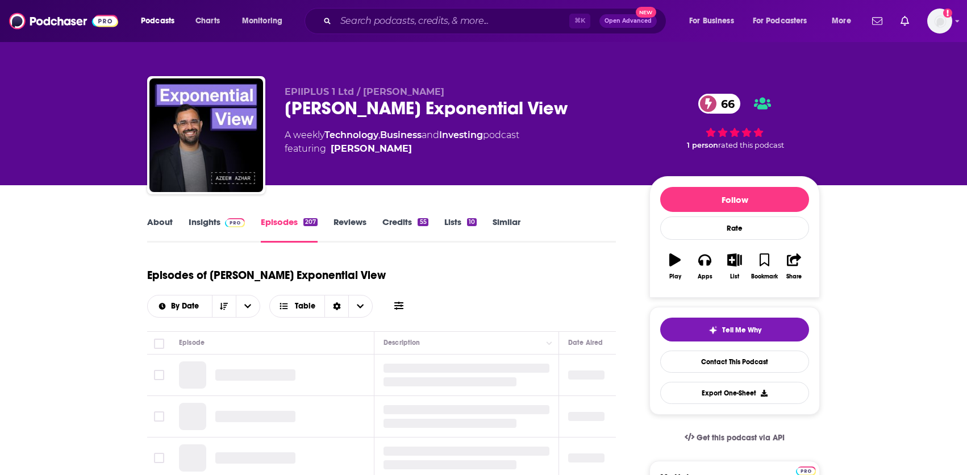
click at [403, 227] on link "Credits 55" at bounding box center [404, 229] width 45 height 26
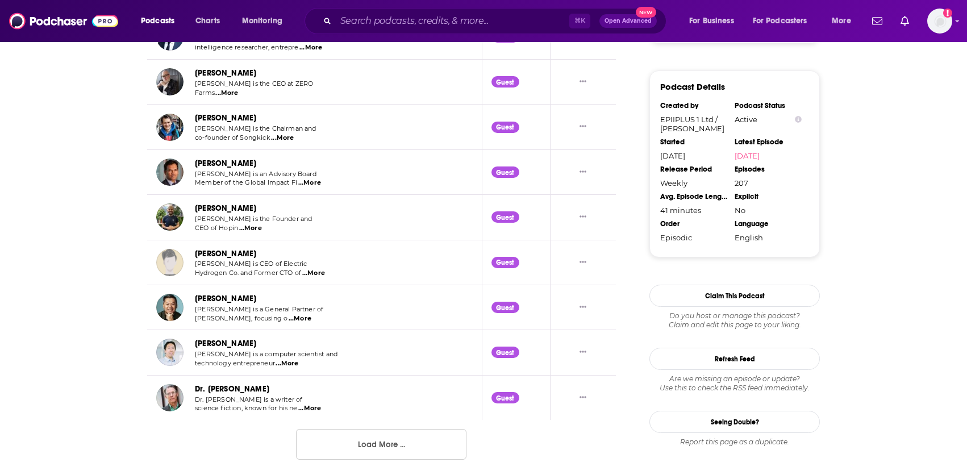
scroll to position [1123, 0]
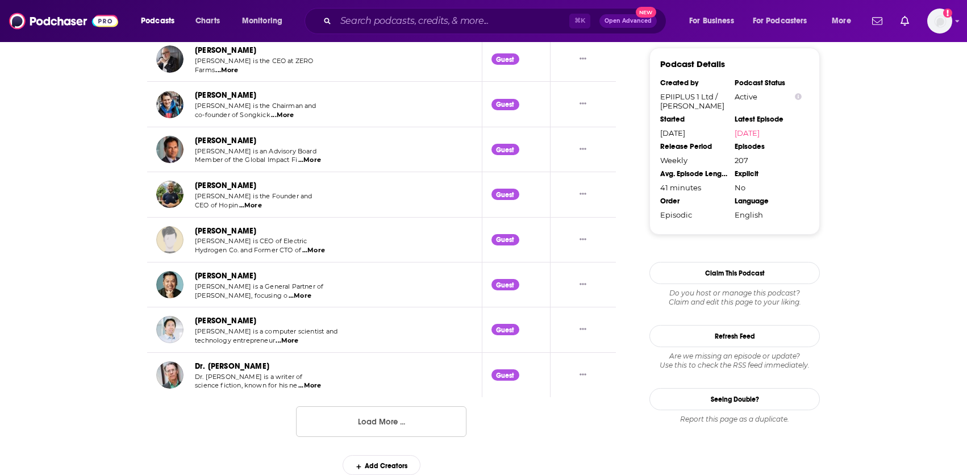
click at [332, 429] on button "Load More ..." at bounding box center [381, 421] width 170 height 31
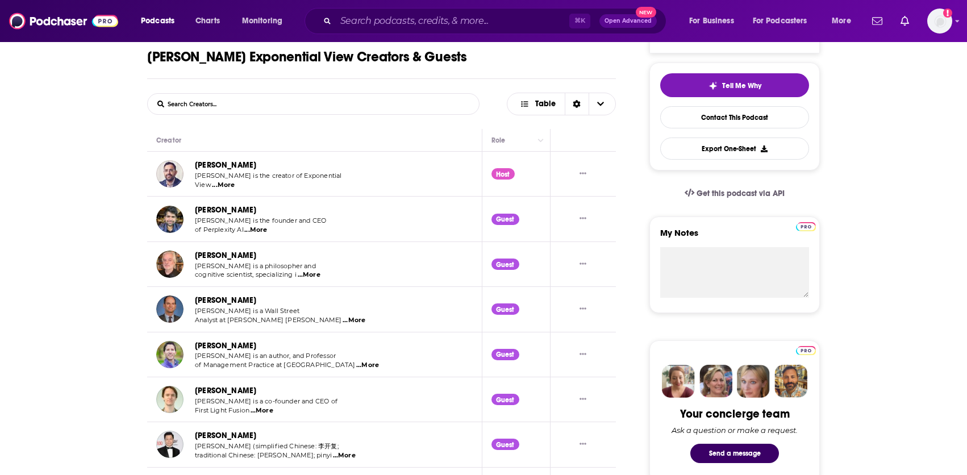
scroll to position [0, 0]
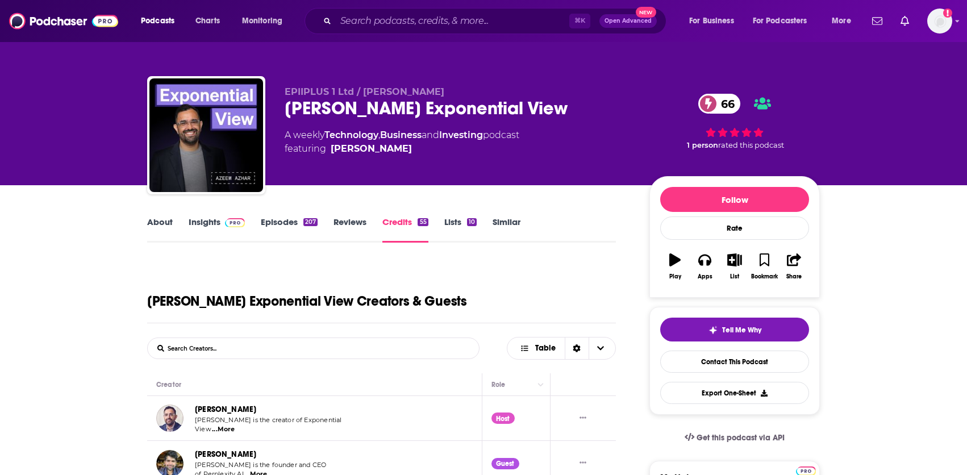
click at [160, 226] on link "About" at bounding box center [160, 229] width 26 height 26
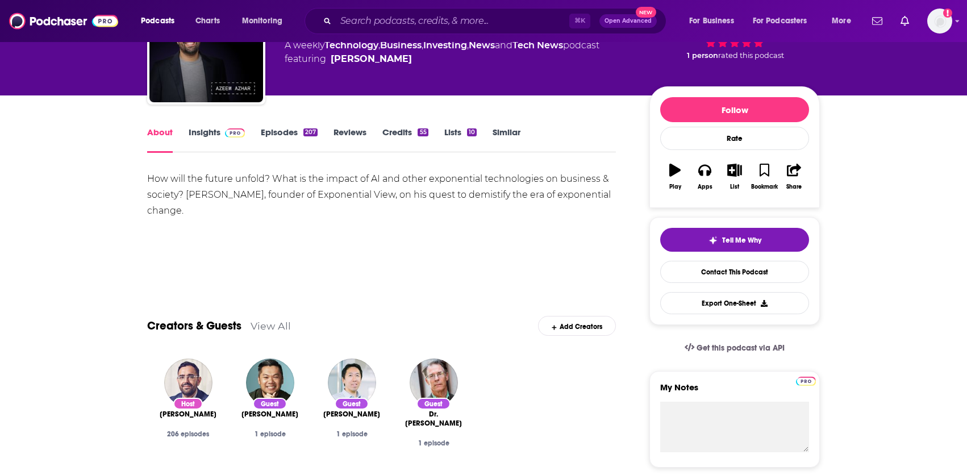
scroll to position [91, 0]
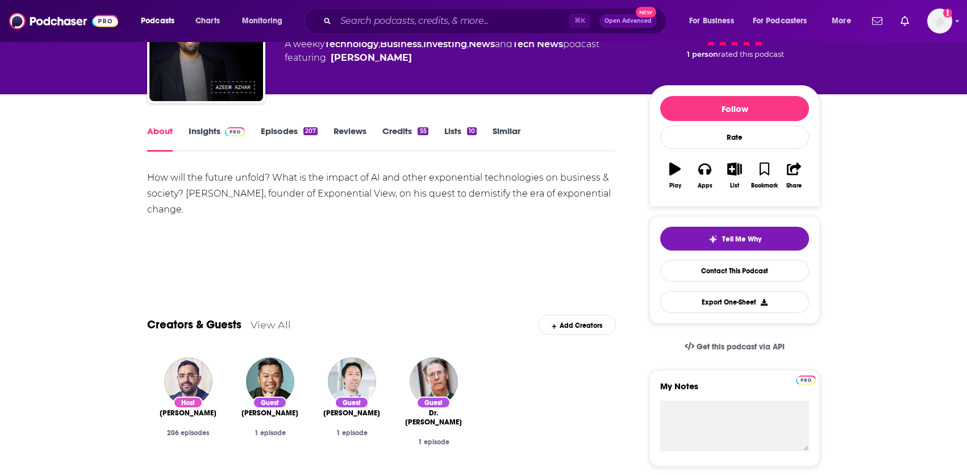
click at [287, 129] on link "Episodes 207" at bounding box center [289, 139] width 57 height 26
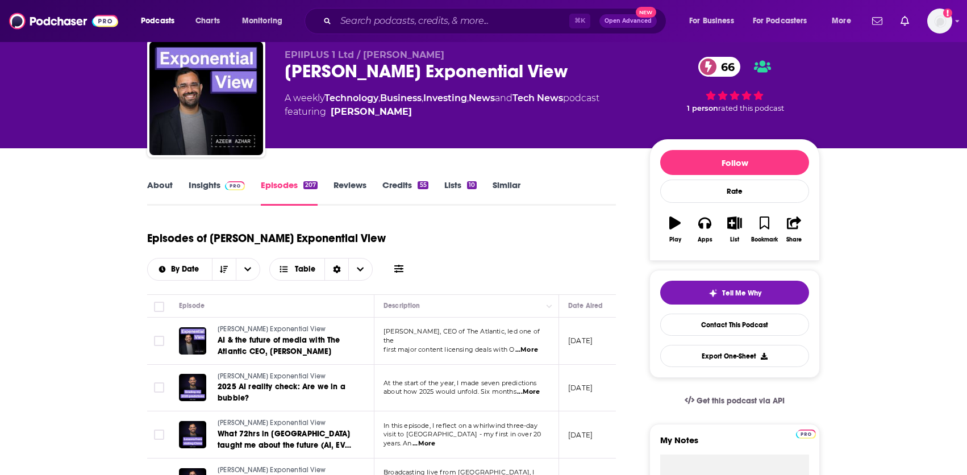
scroll to position [40, 0]
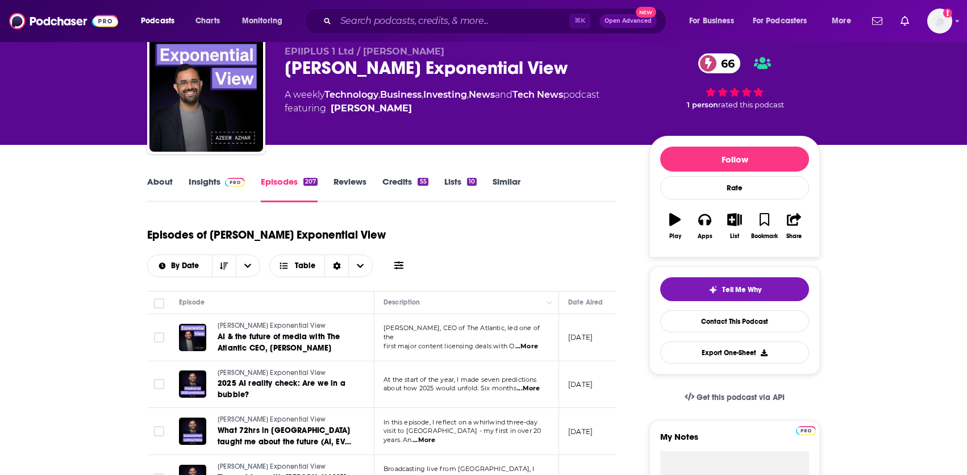
click at [214, 185] on link "Insights" at bounding box center [217, 189] width 56 height 26
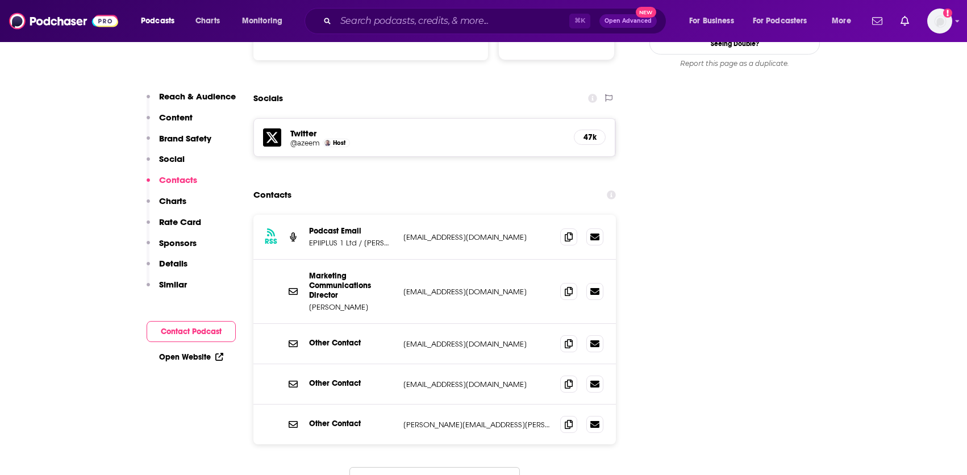
scroll to position [1269, 0]
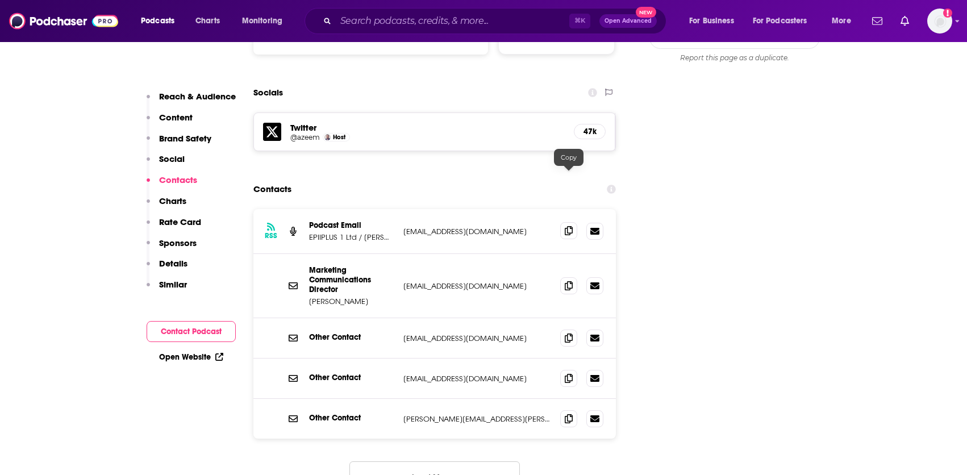
click at [572, 226] on icon at bounding box center [569, 230] width 8 height 9
click at [435, 461] on button "Load More..." at bounding box center [434, 476] width 170 height 31
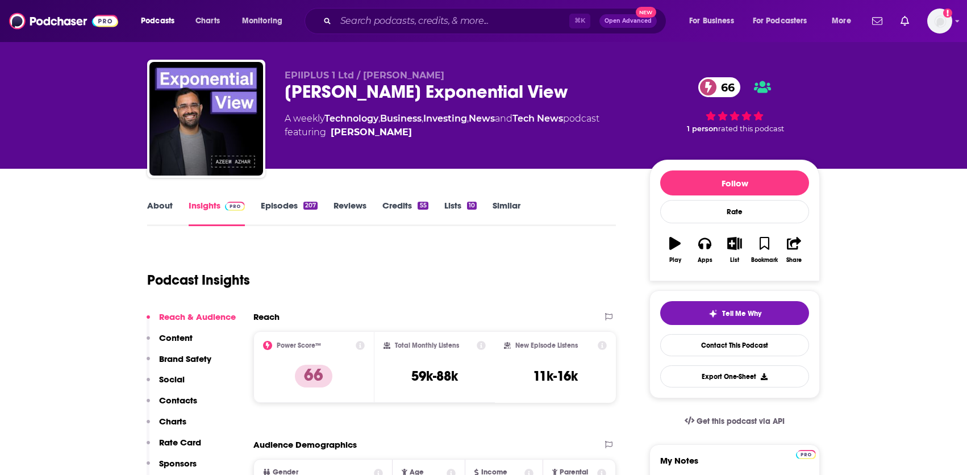
scroll to position [0, 0]
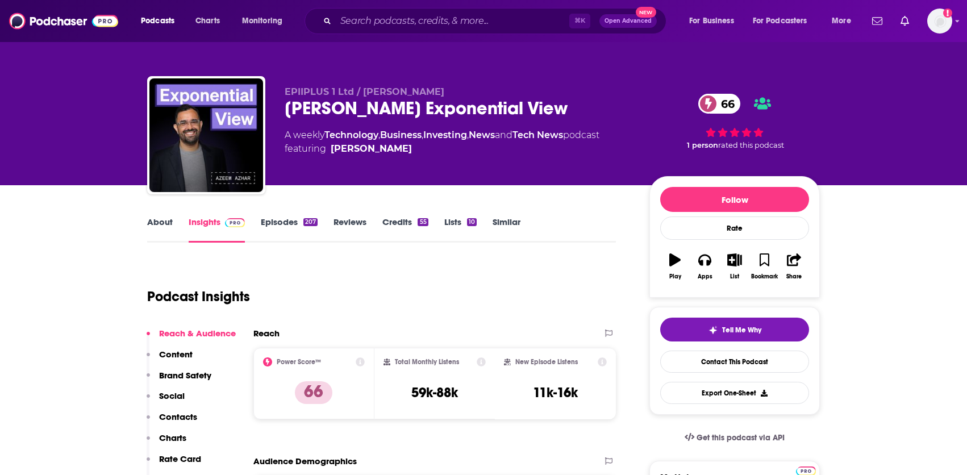
click at [161, 223] on link "About" at bounding box center [160, 229] width 26 height 26
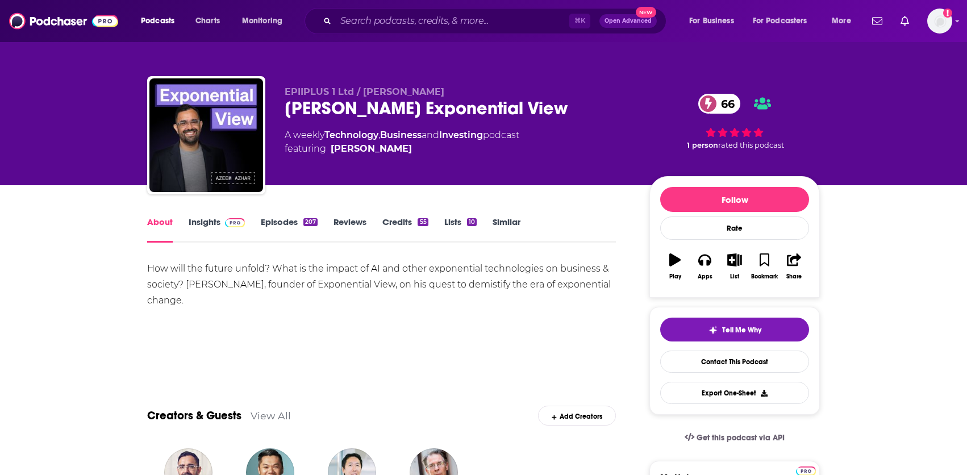
click at [286, 220] on link "Episodes 207" at bounding box center [289, 229] width 57 height 26
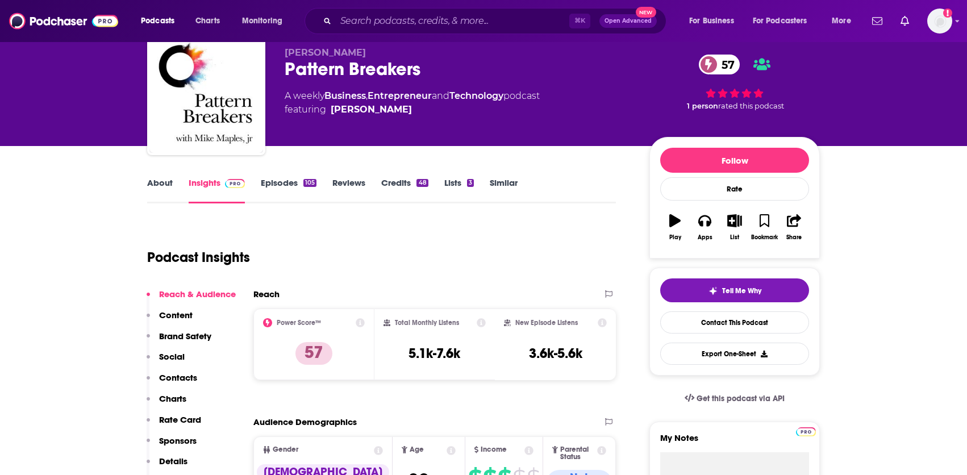
scroll to position [43, 0]
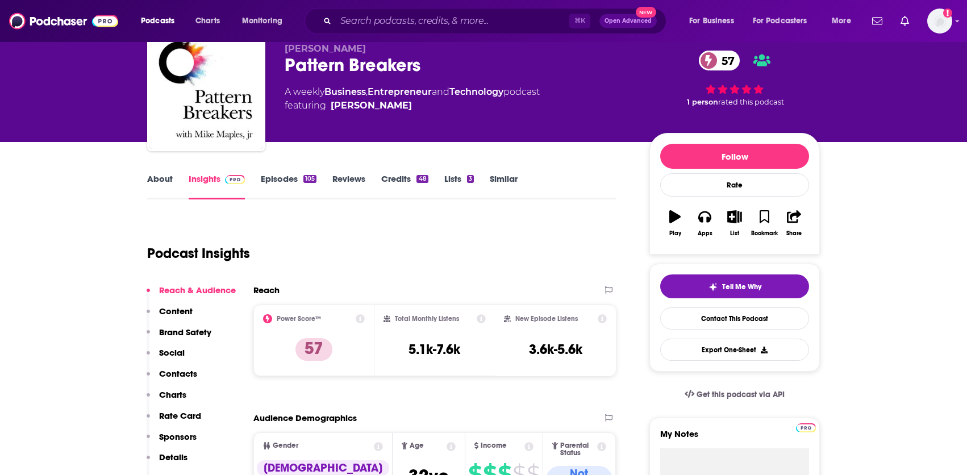
click at [403, 178] on link "Credits 48" at bounding box center [404, 186] width 47 height 26
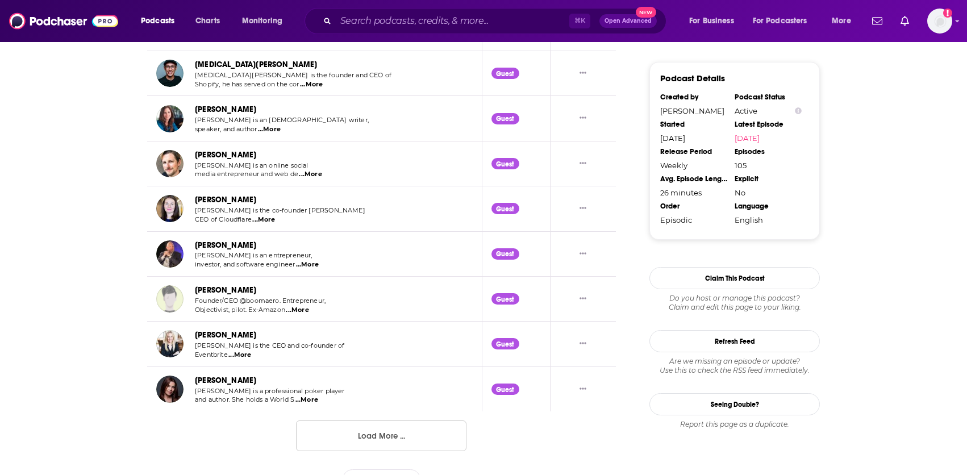
scroll to position [1123, 0]
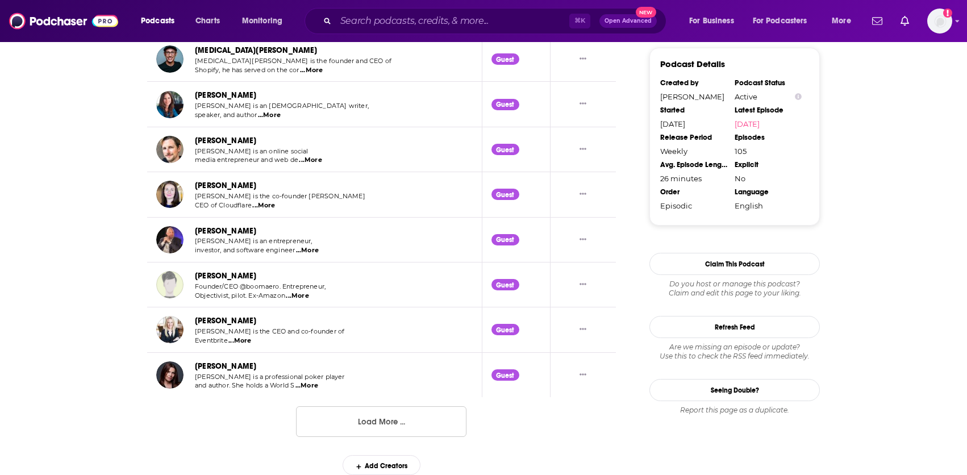
click at [371, 425] on button "Load More ..." at bounding box center [381, 421] width 170 height 31
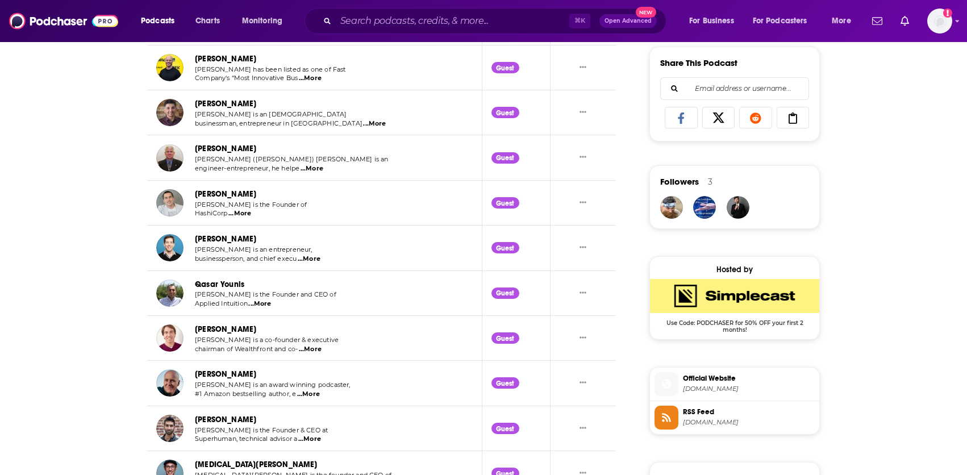
scroll to position [0, 0]
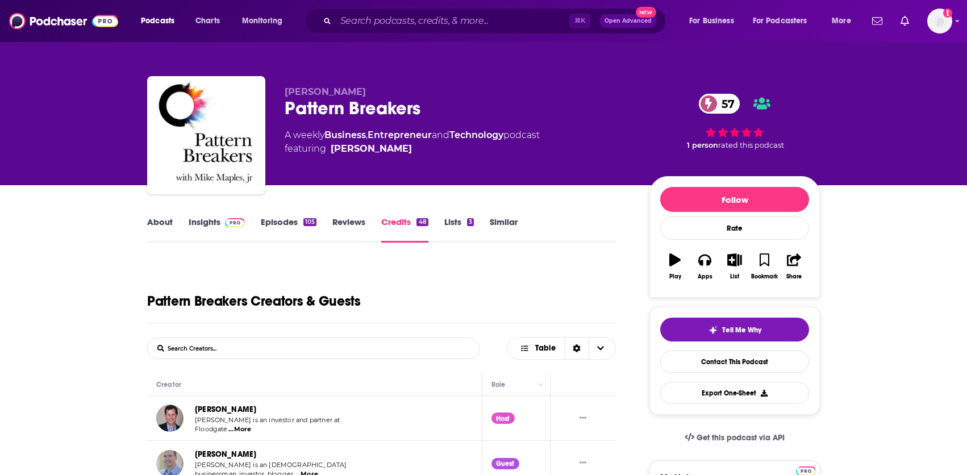
click at [214, 225] on link "Insights" at bounding box center [217, 229] width 56 height 26
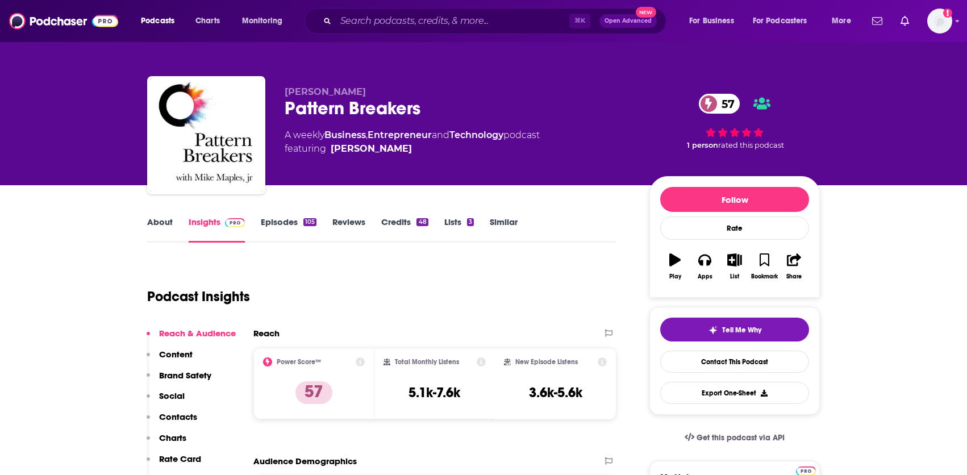
click at [294, 228] on link "Episodes 105" at bounding box center [289, 229] width 56 height 26
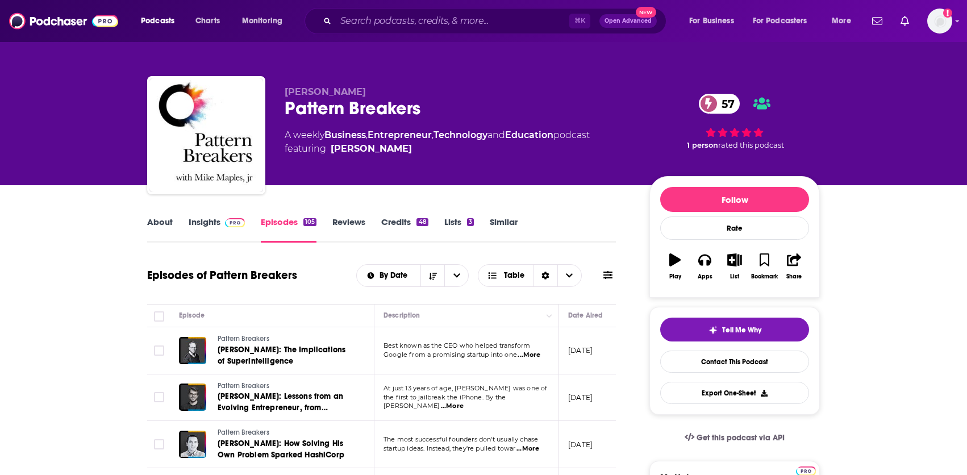
click at [161, 225] on link "About" at bounding box center [160, 229] width 26 height 26
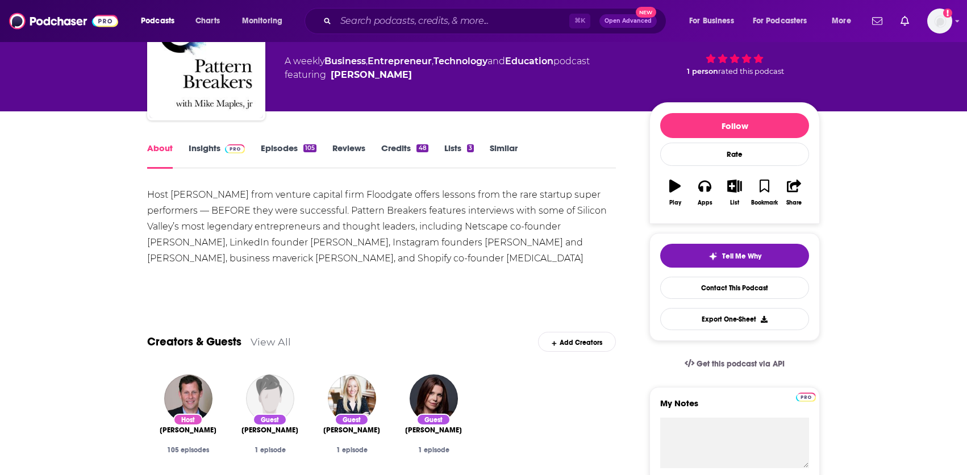
scroll to position [73, 0]
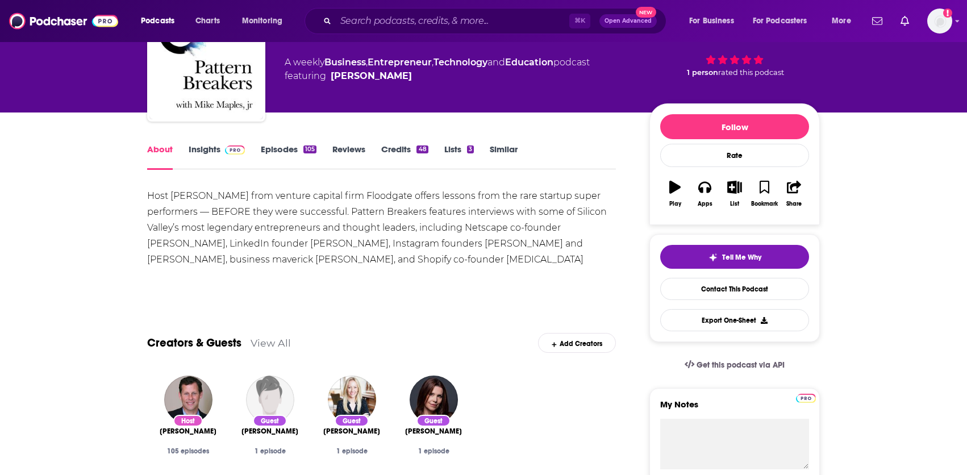
click at [218, 152] on link "Insights" at bounding box center [217, 157] width 56 height 26
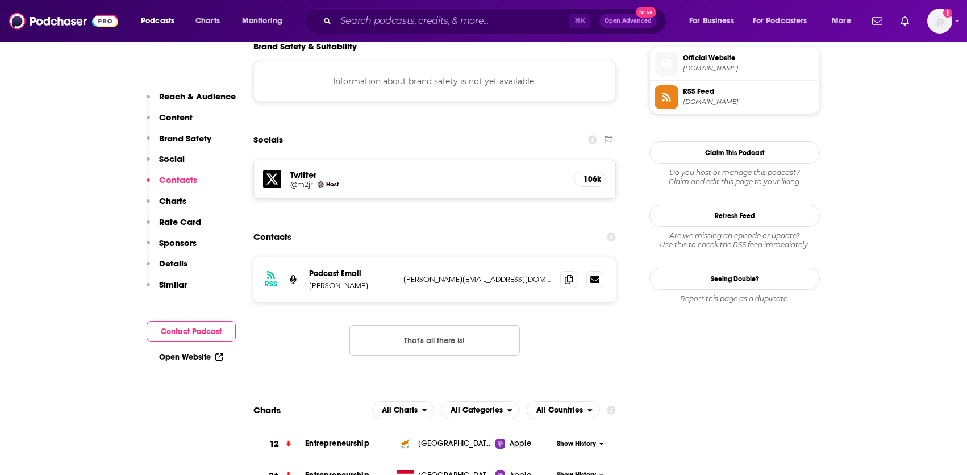
scroll to position [1030, 0]
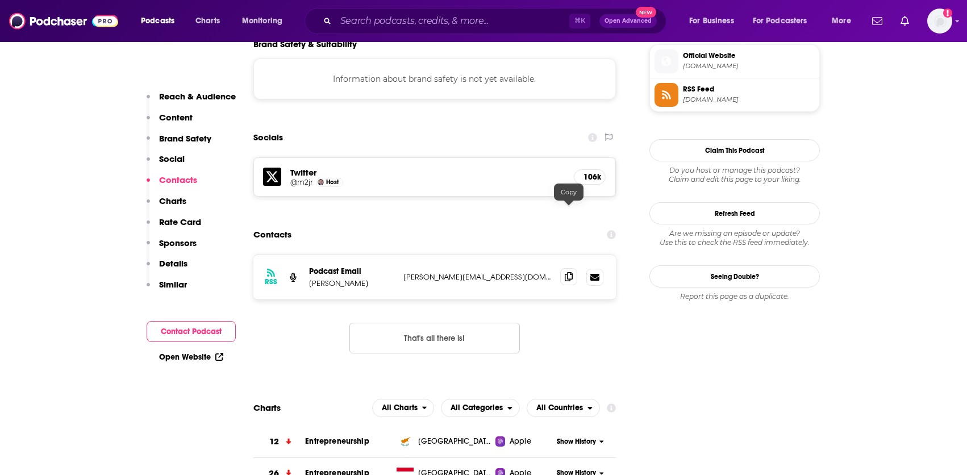
click at [571, 272] on icon at bounding box center [569, 276] width 8 height 9
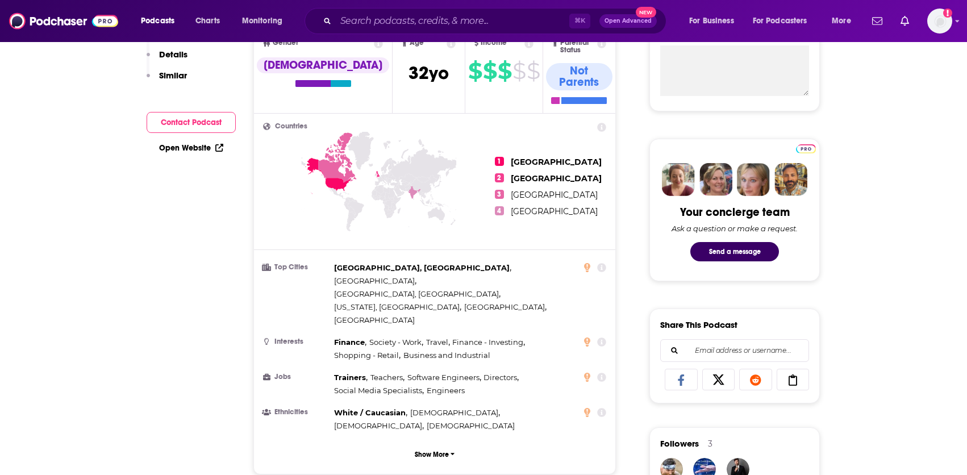
scroll to position [0, 0]
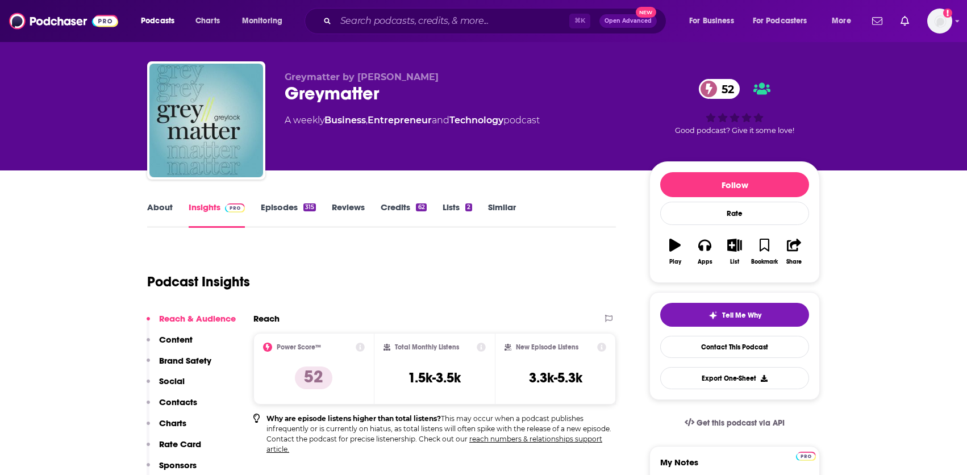
scroll to position [6, 0]
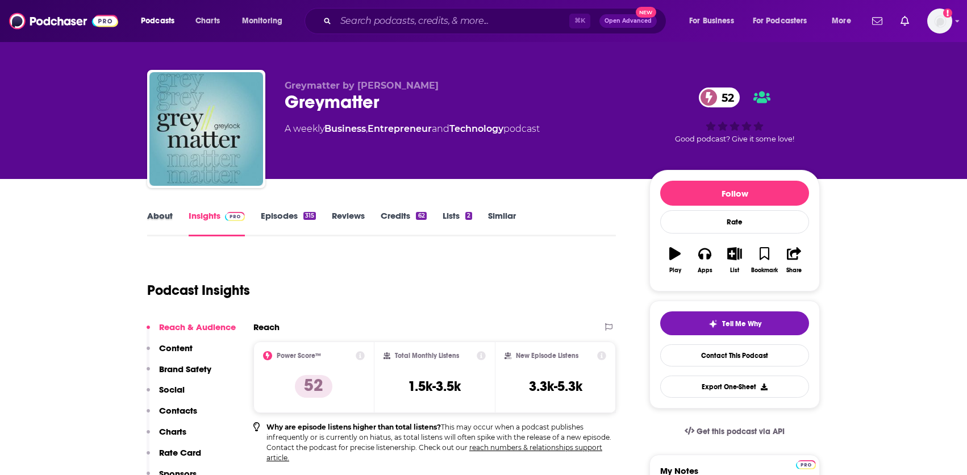
click at [174, 212] on div "About" at bounding box center [167, 223] width 41 height 26
click at [161, 219] on link "About" at bounding box center [160, 223] width 26 height 26
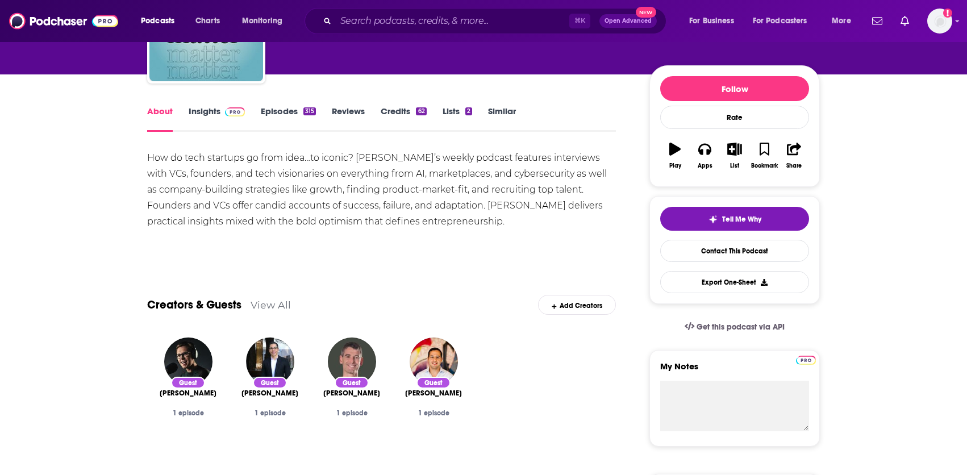
scroll to position [46, 0]
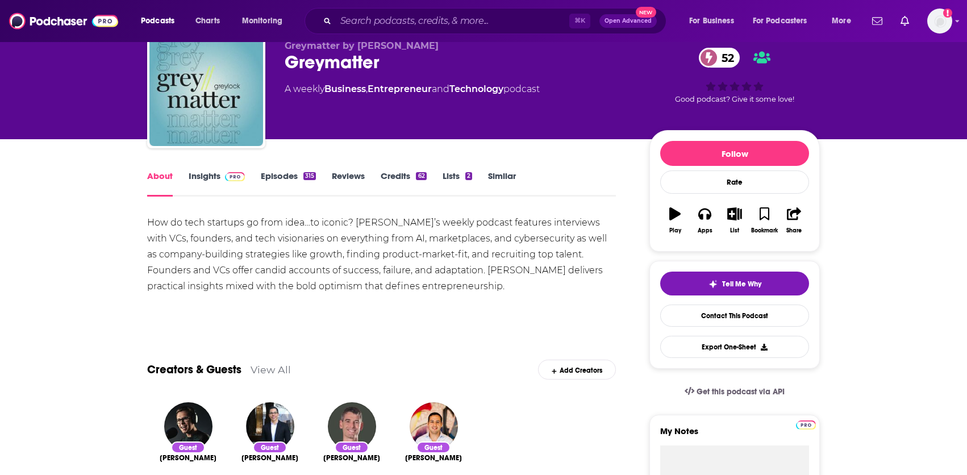
click at [208, 172] on link "Insights" at bounding box center [217, 183] width 56 height 26
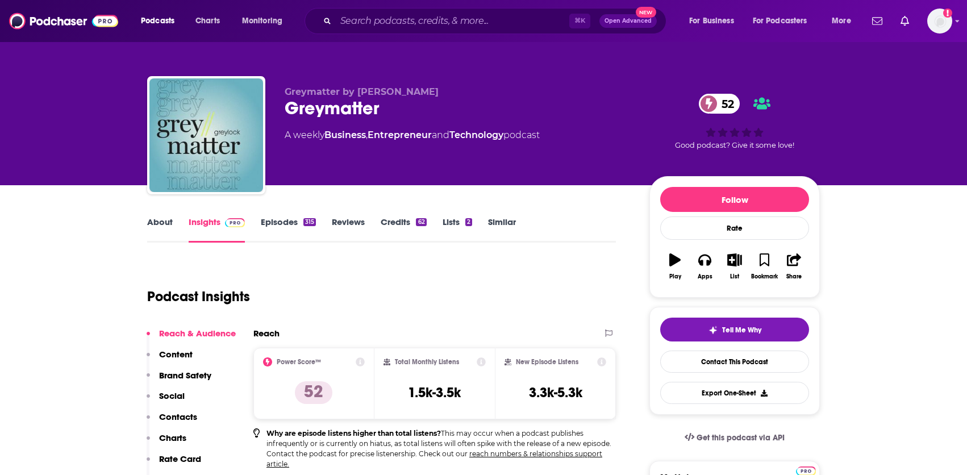
click at [394, 220] on link "Credits 62" at bounding box center [403, 229] width 45 height 26
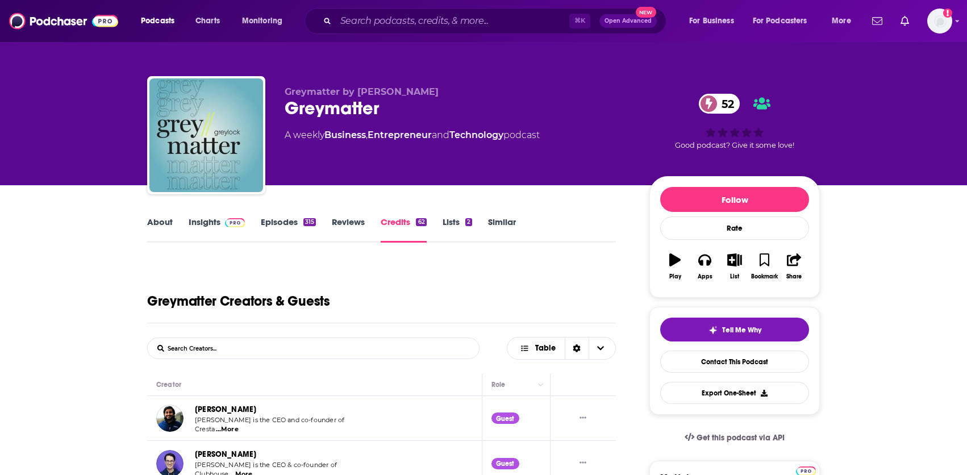
click at [213, 221] on link "Insights" at bounding box center [217, 229] width 56 height 26
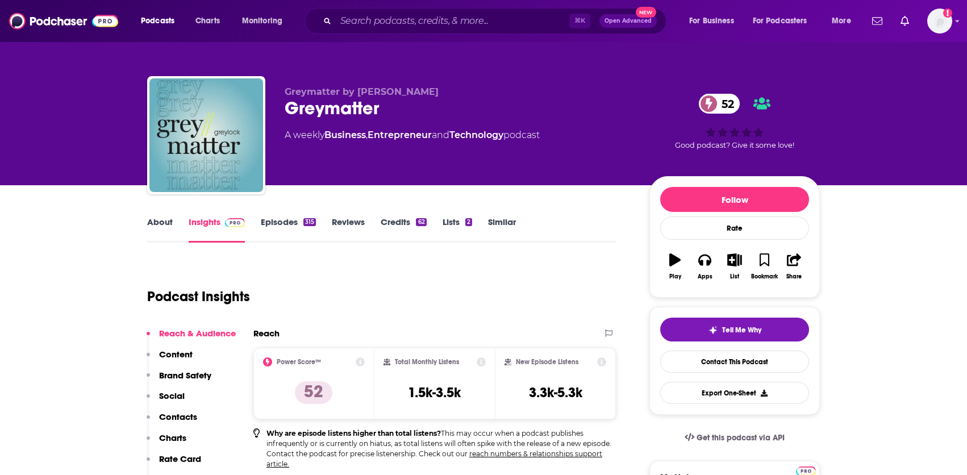
click at [274, 224] on link "Episodes 315" at bounding box center [288, 229] width 55 height 26
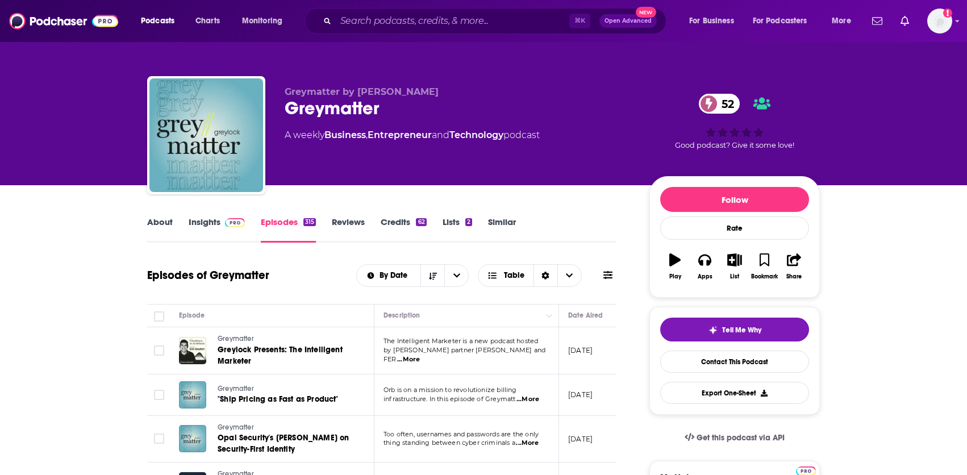
click at [213, 224] on link "Insights" at bounding box center [217, 229] width 56 height 26
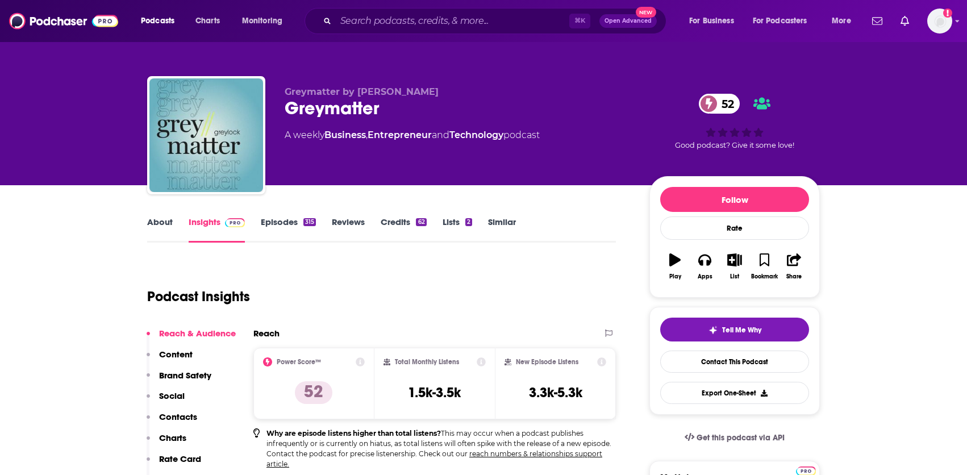
click at [155, 221] on link "About" at bounding box center [160, 229] width 26 height 26
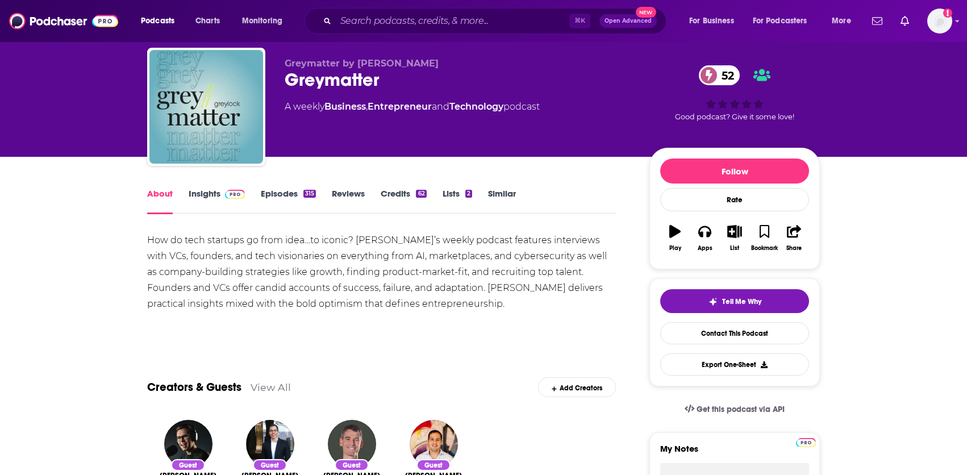
scroll to position [51, 0]
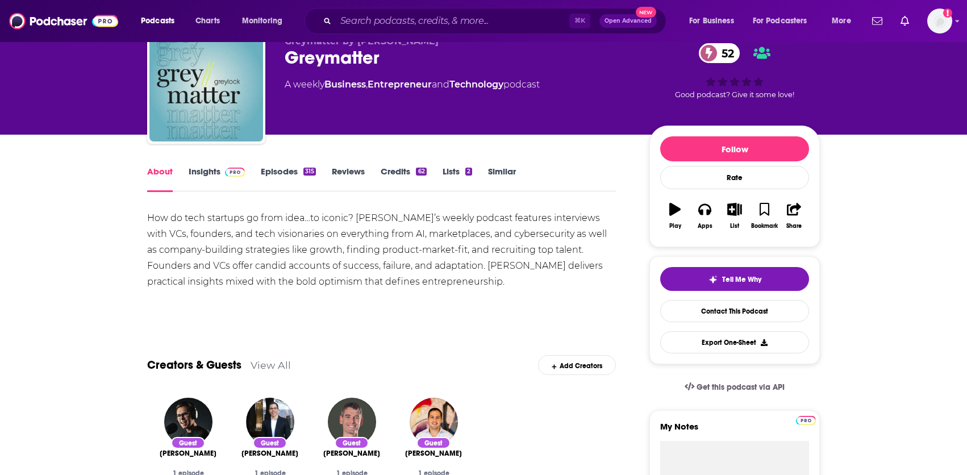
click at [212, 169] on link "Insights" at bounding box center [217, 179] width 56 height 26
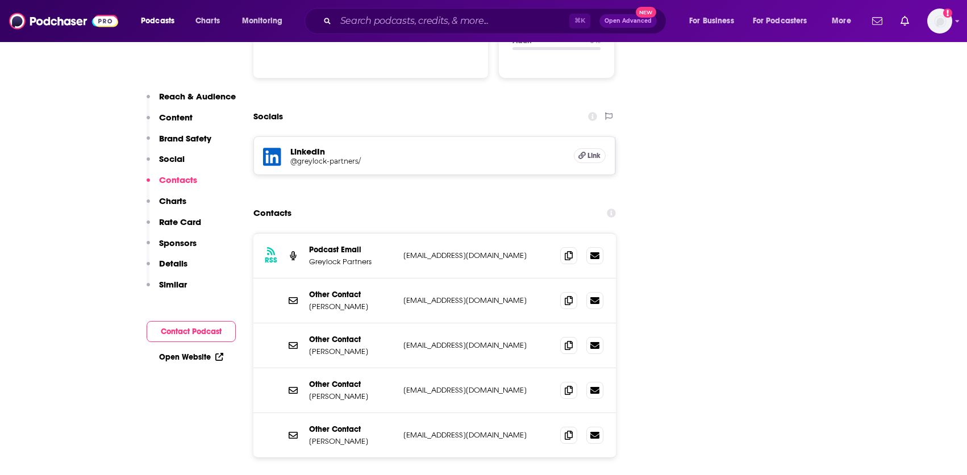
scroll to position [1280, 0]
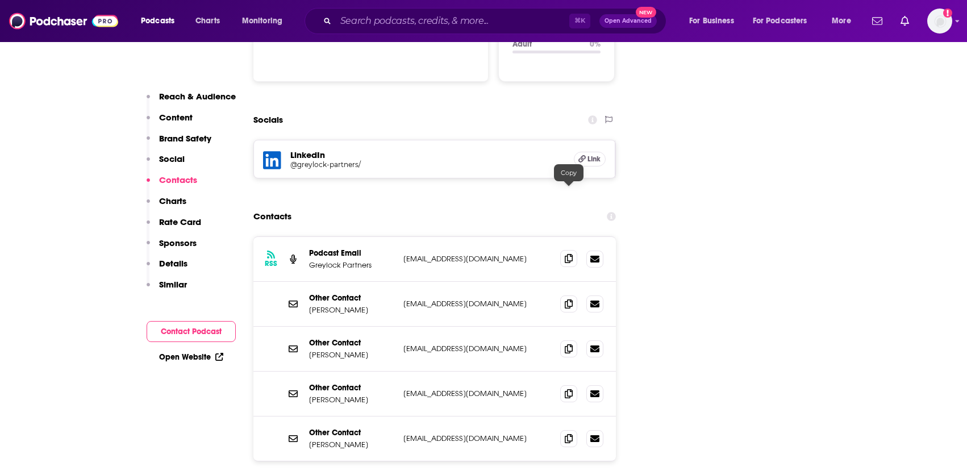
click at [566, 254] on icon at bounding box center [569, 258] width 8 height 9
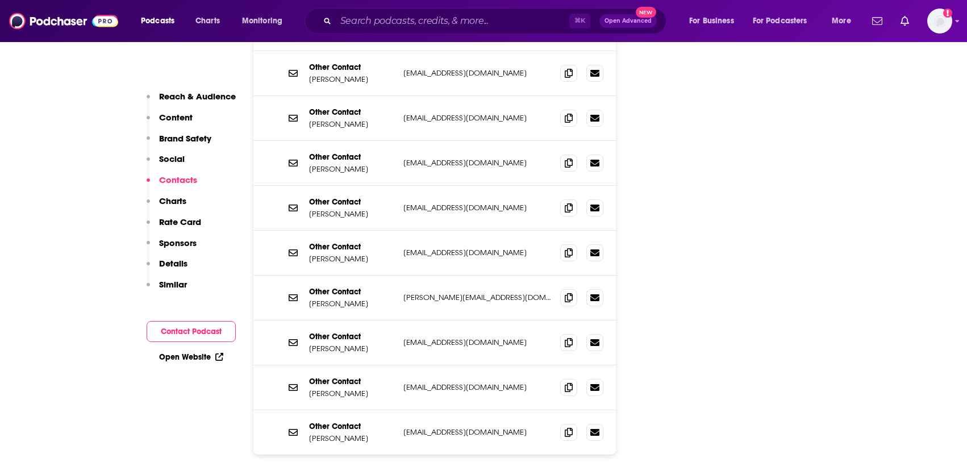
scroll to position [1513, 0]
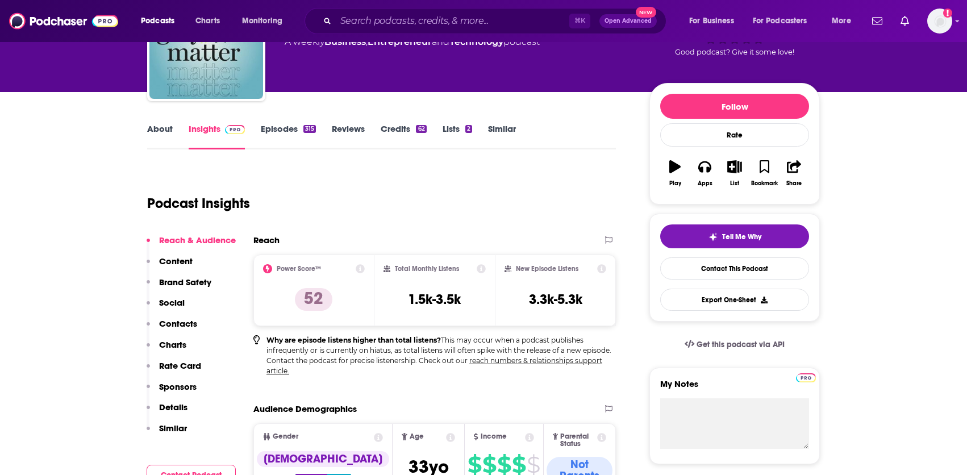
scroll to position [0, 0]
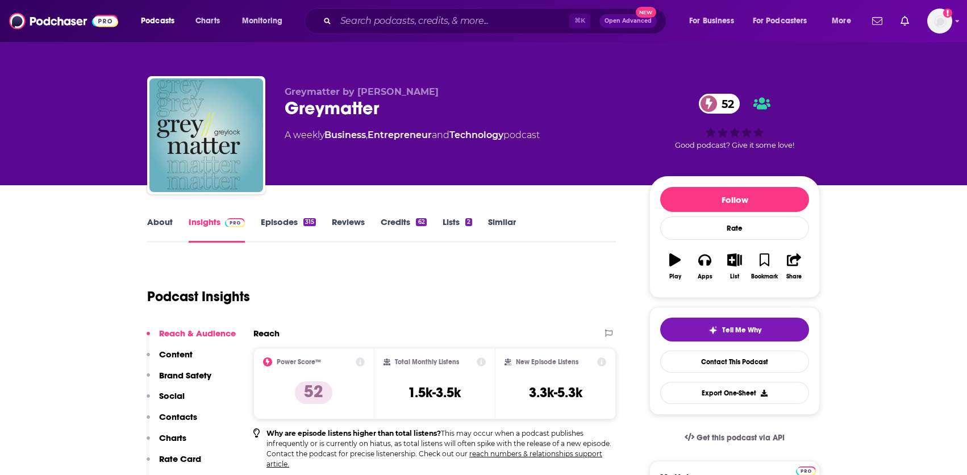
click at [288, 223] on link "Episodes 315" at bounding box center [288, 229] width 55 height 26
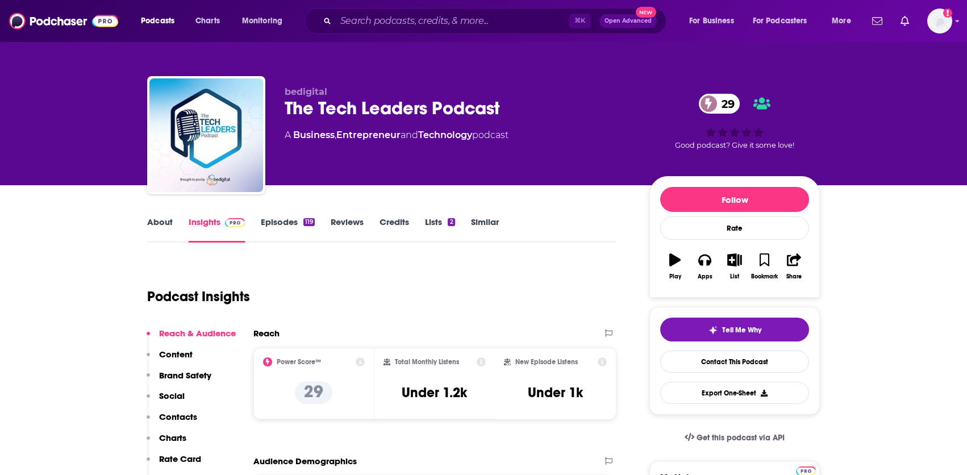
click at [384, 220] on link "Credits" at bounding box center [394, 229] width 30 height 26
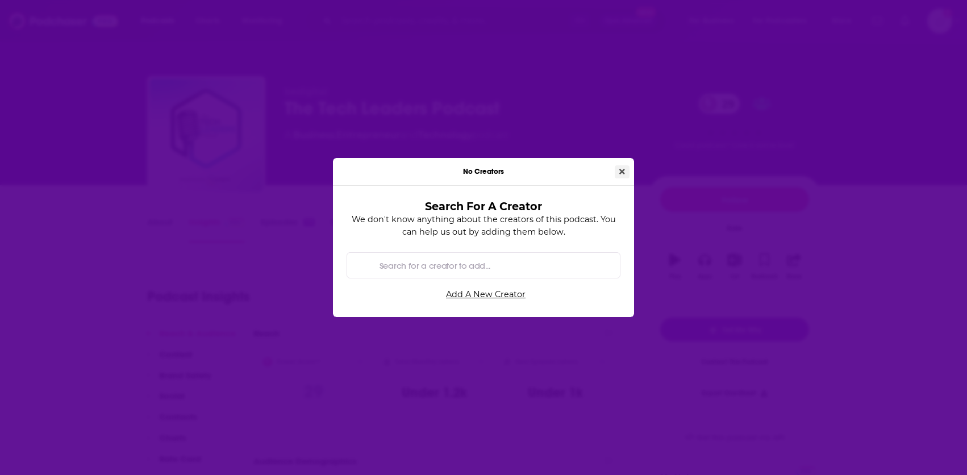
click at [621, 172] on icon "Close" at bounding box center [622, 172] width 6 height 6
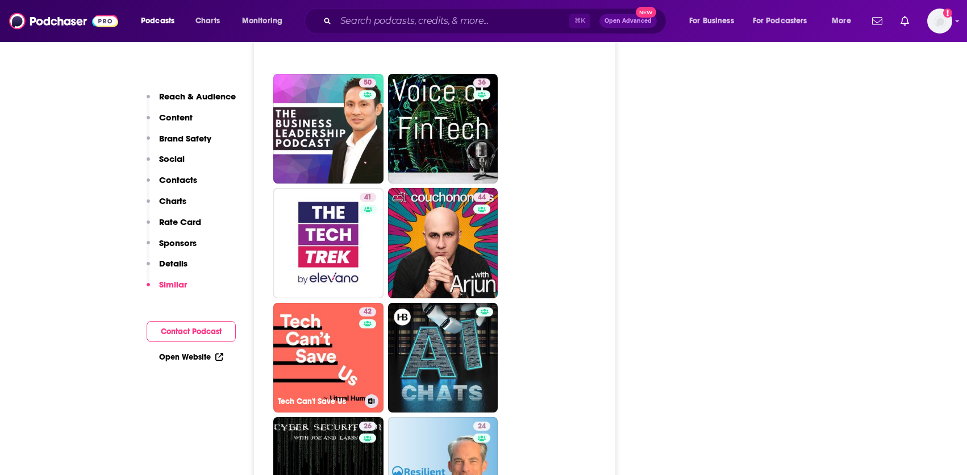
scroll to position [2227, 0]
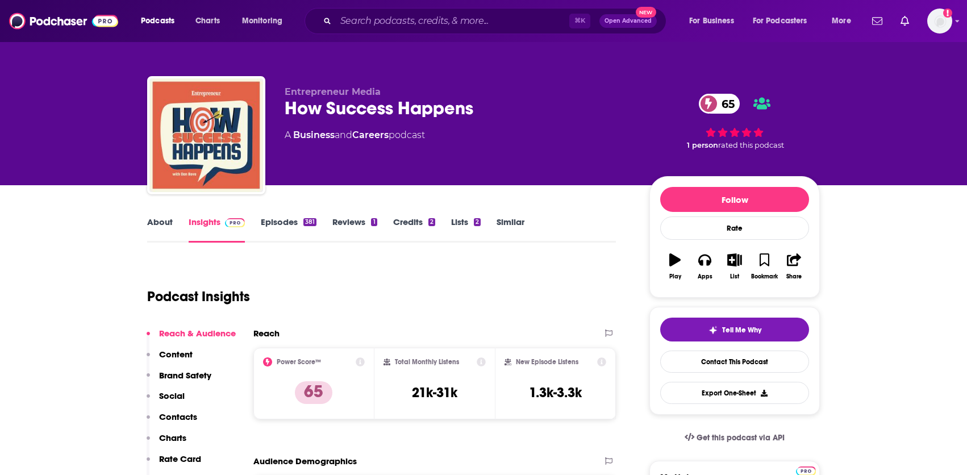
click at [287, 223] on link "Episodes 381" at bounding box center [289, 229] width 56 height 26
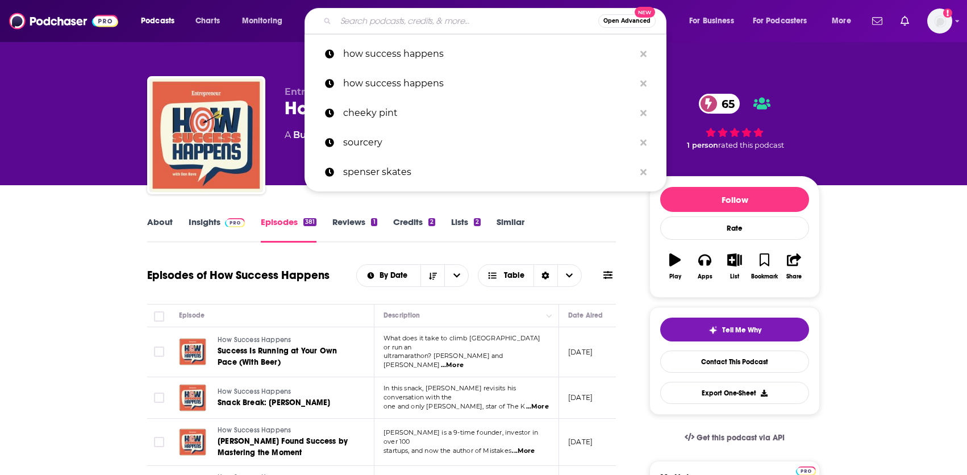
click at [442, 13] on input "Search podcasts, credits, & more..." at bounding box center [467, 21] width 262 height 18
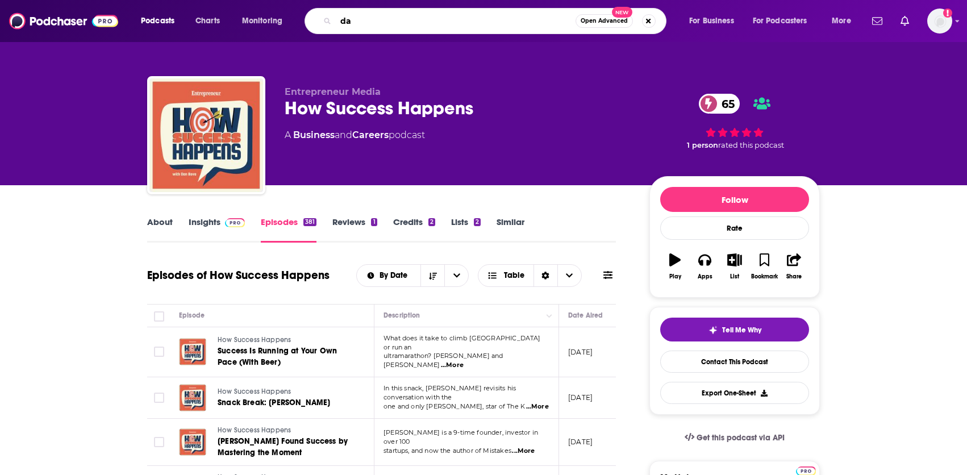
type input "d"
click at [76, 23] on img at bounding box center [63, 21] width 109 height 22
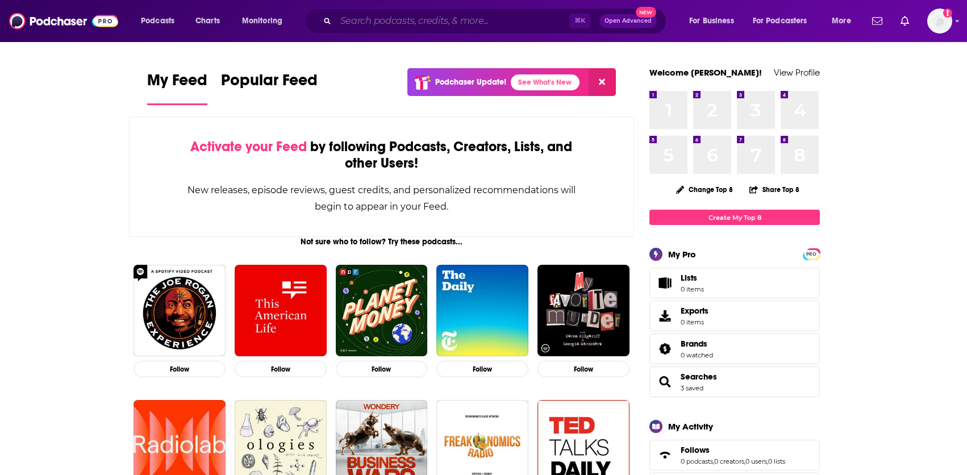
click at [421, 23] on input "Search podcasts, credits, & more..." at bounding box center [452, 21] width 233 height 18
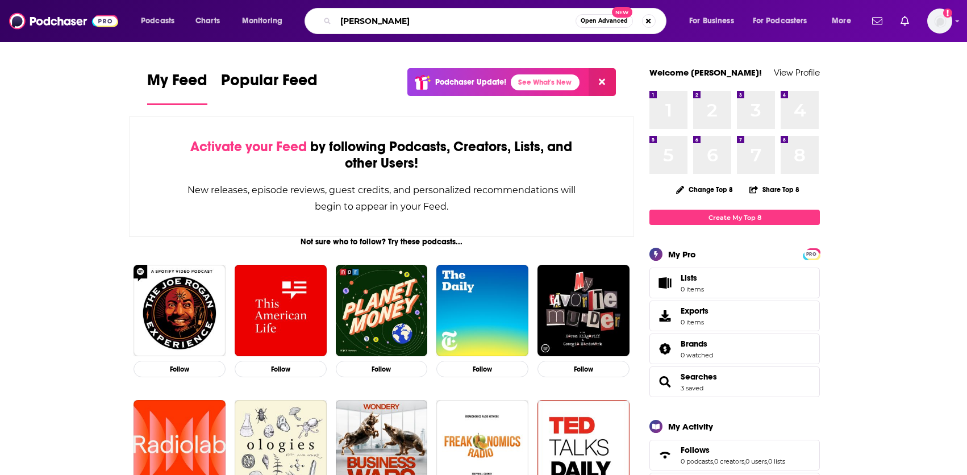
type input "[PERSON_NAME]"
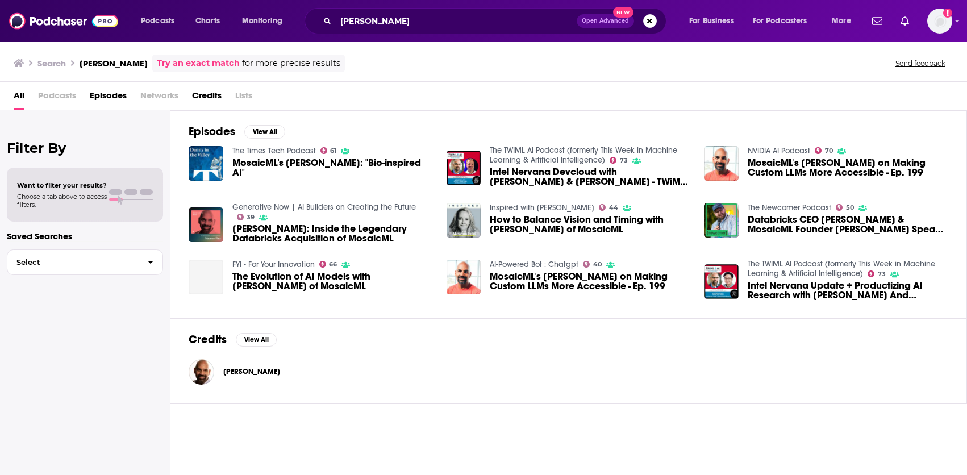
click at [214, 93] on span "Credits" at bounding box center [207, 97] width 30 height 23
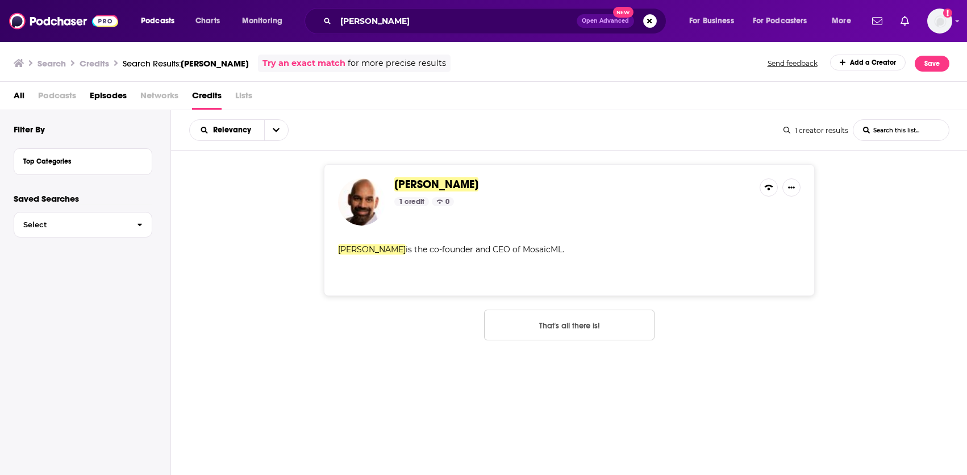
click at [419, 188] on span "[PERSON_NAME]" at bounding box center [436, 184] width 84 height 14
